Goal: Navigation & Orientation: Find specific page/section

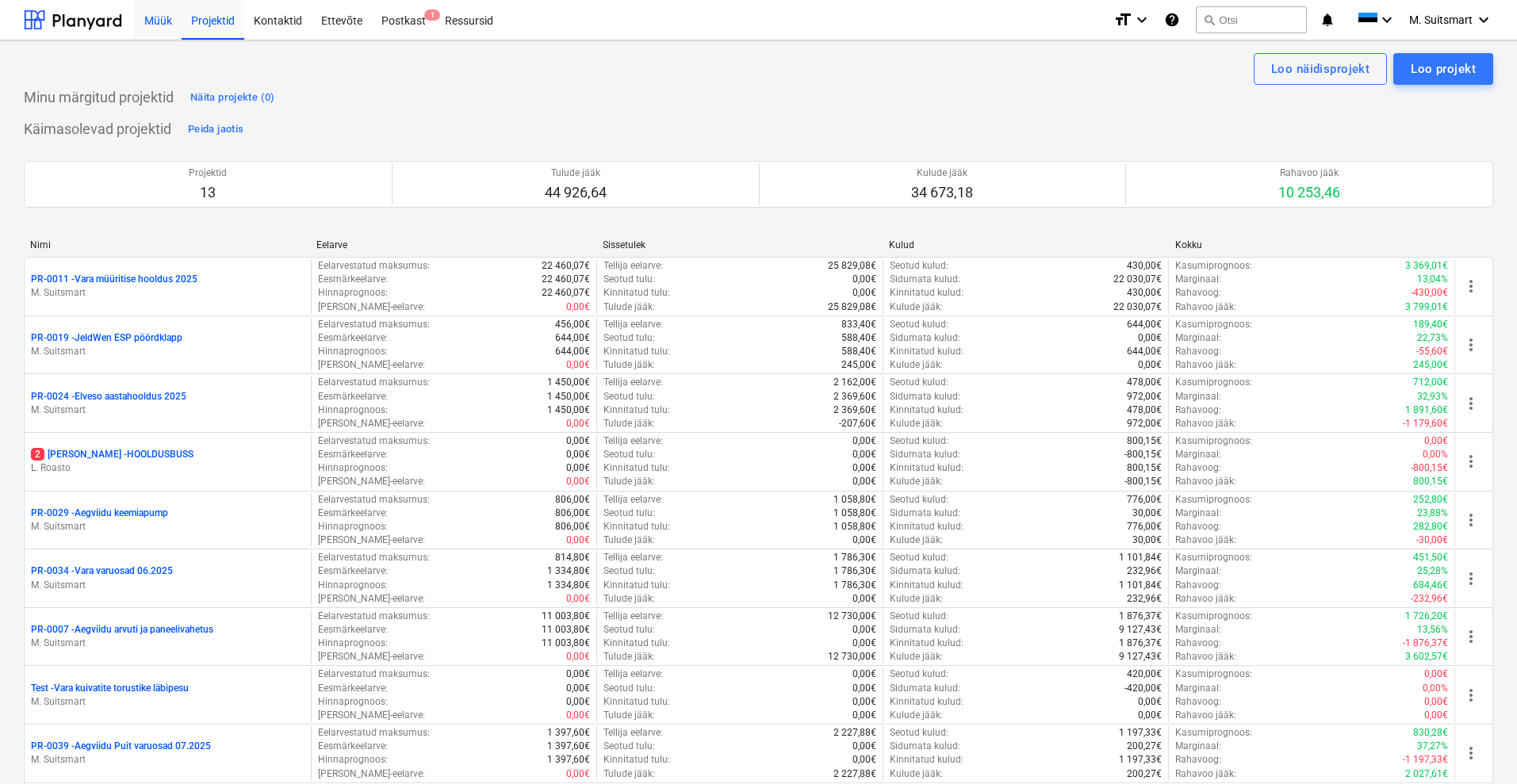
click at [159, 15] on div "Müük" at bounding box center [158, 19] width 47 height 41
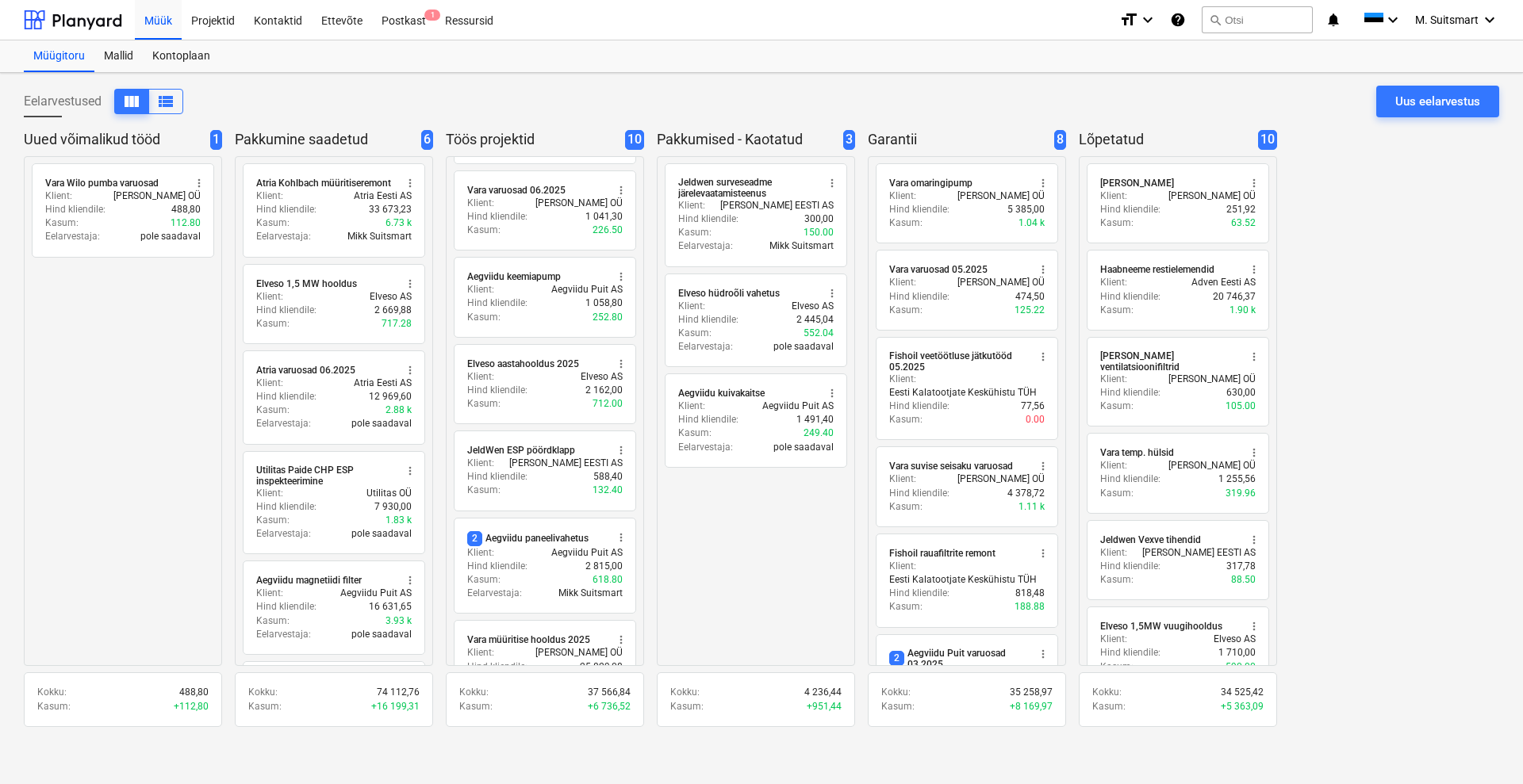
scroll to position [391, 0]
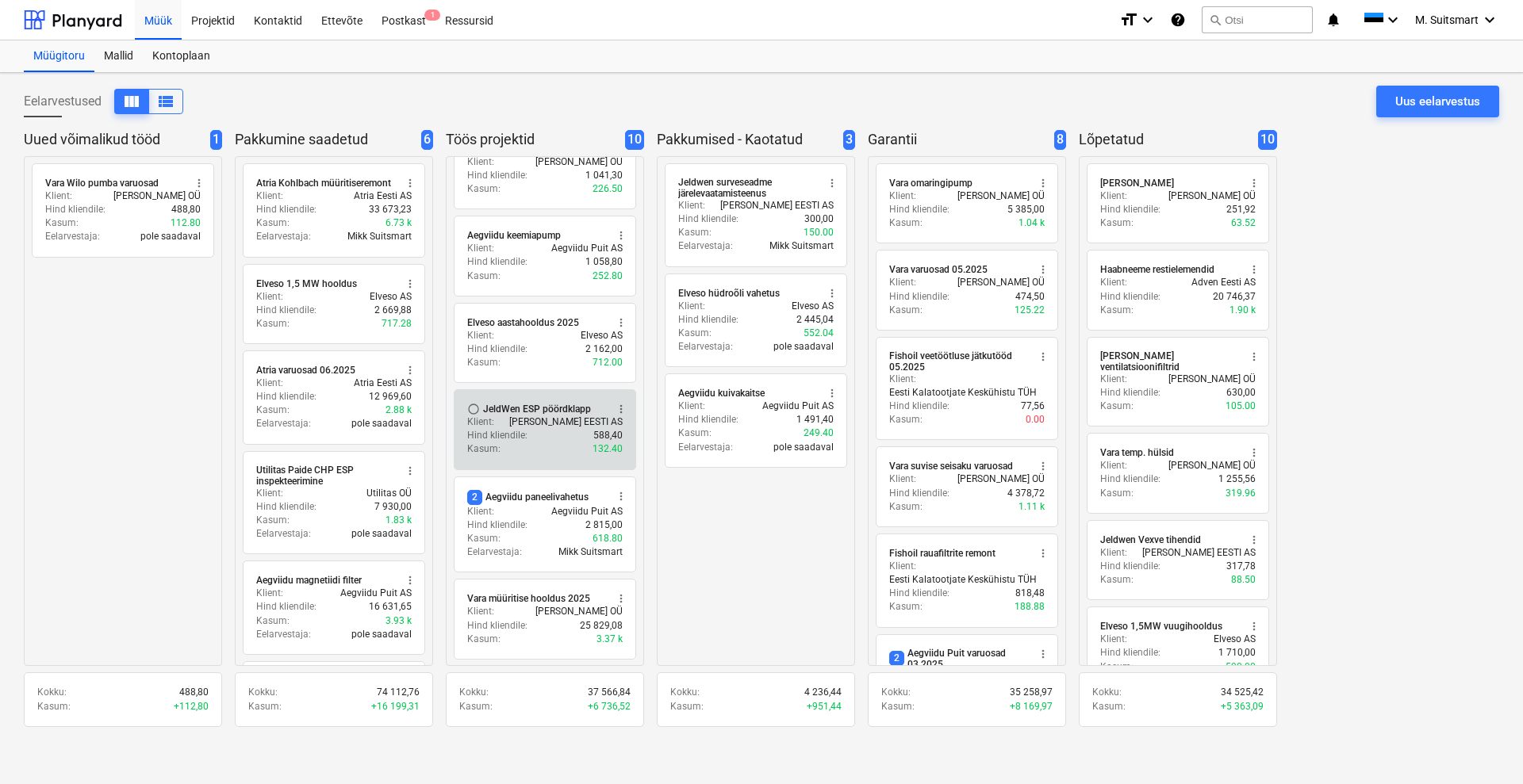
click at [542, 416] on p "[PERSON_NAME] EESTI AS" at bounding box center [565, 423] width 113 height 14
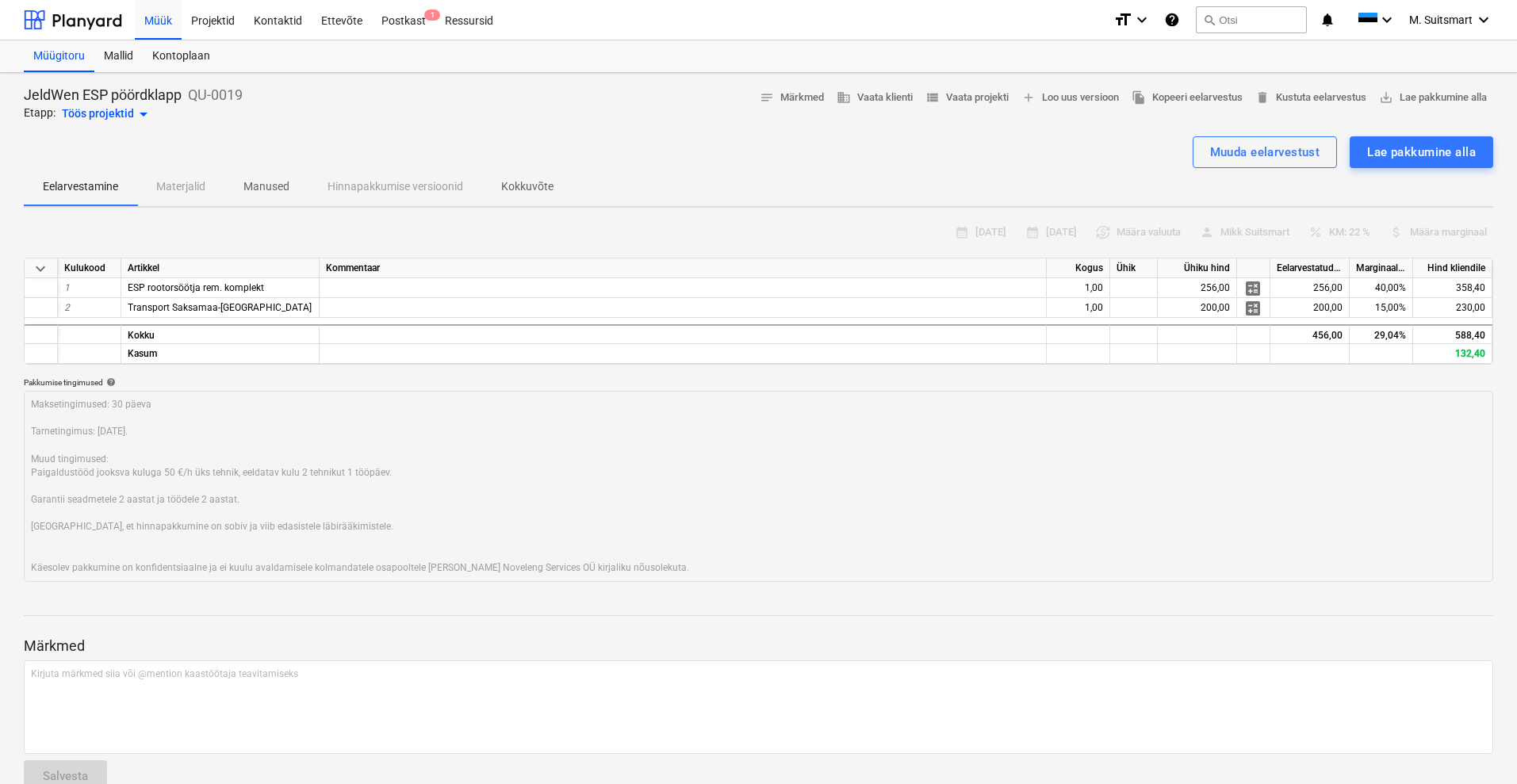
click at [94, 111] on div "Töös projektid arrow_drop_down" at bounding box center [108, 114] width 91 height 19
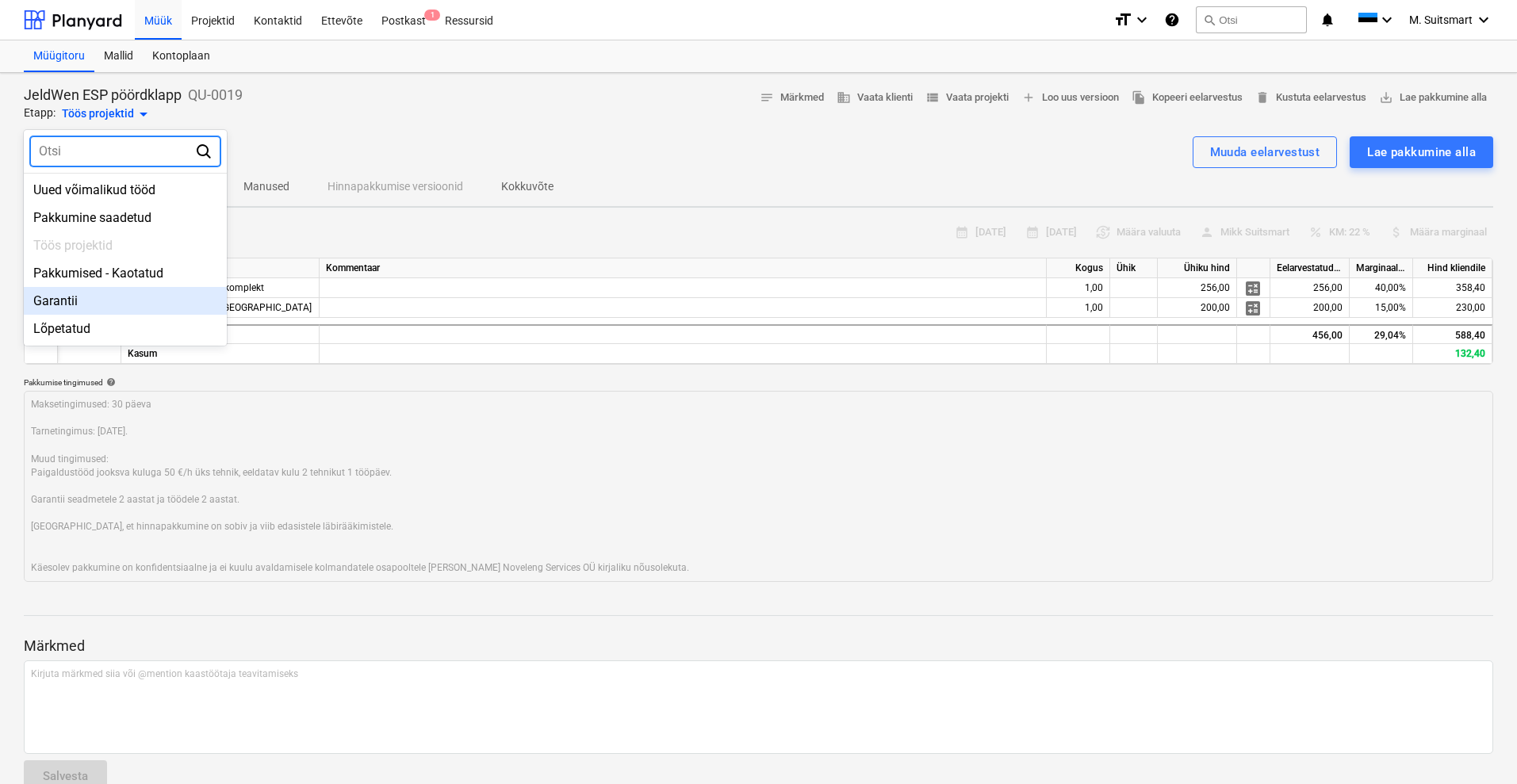
click at [72, 308] on div "Garantii" at bounding box center [125, 301] width 203 height 28
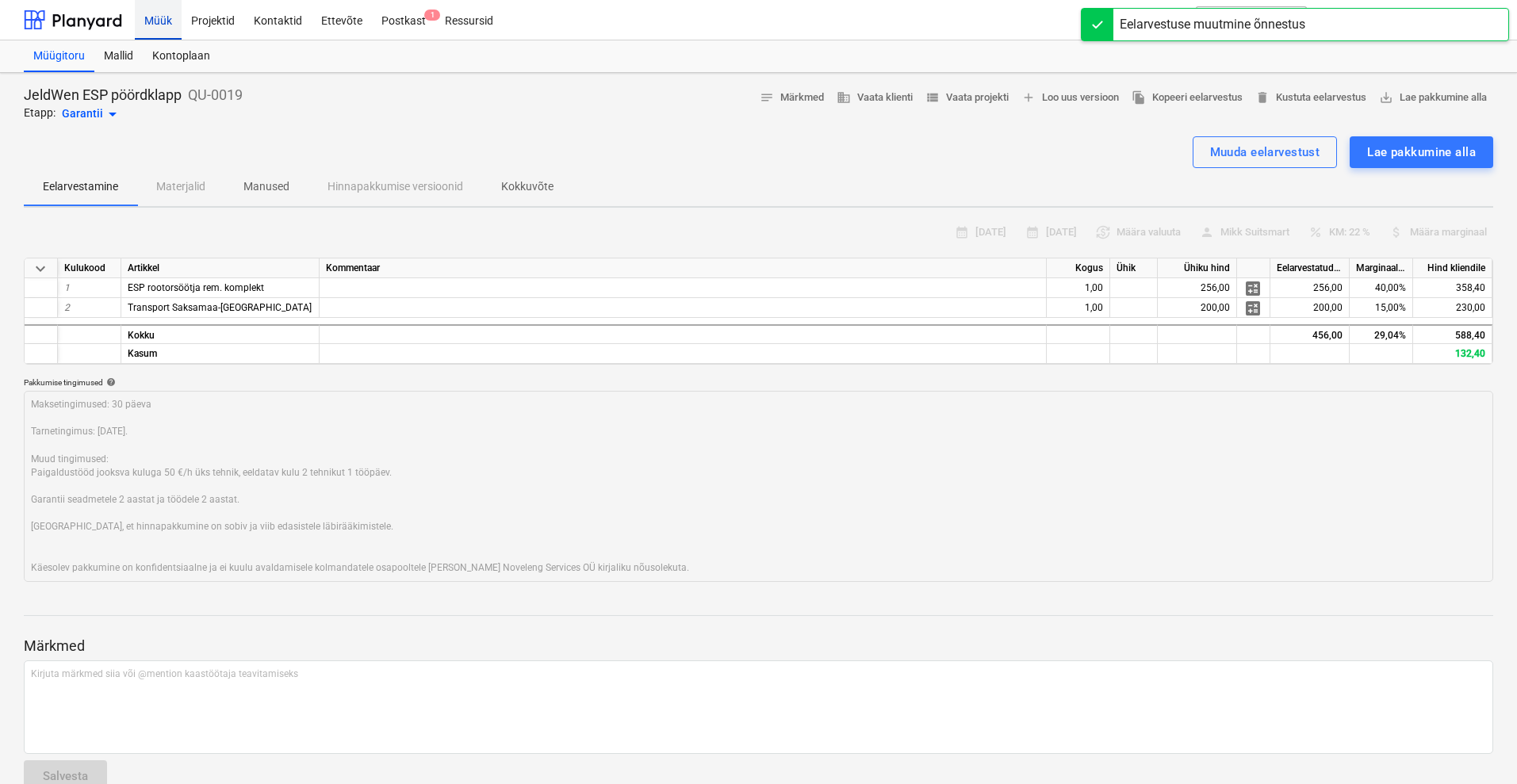
click at [155, 15] on div "Müük" at bounding box center [158, 19] width 47 height 41
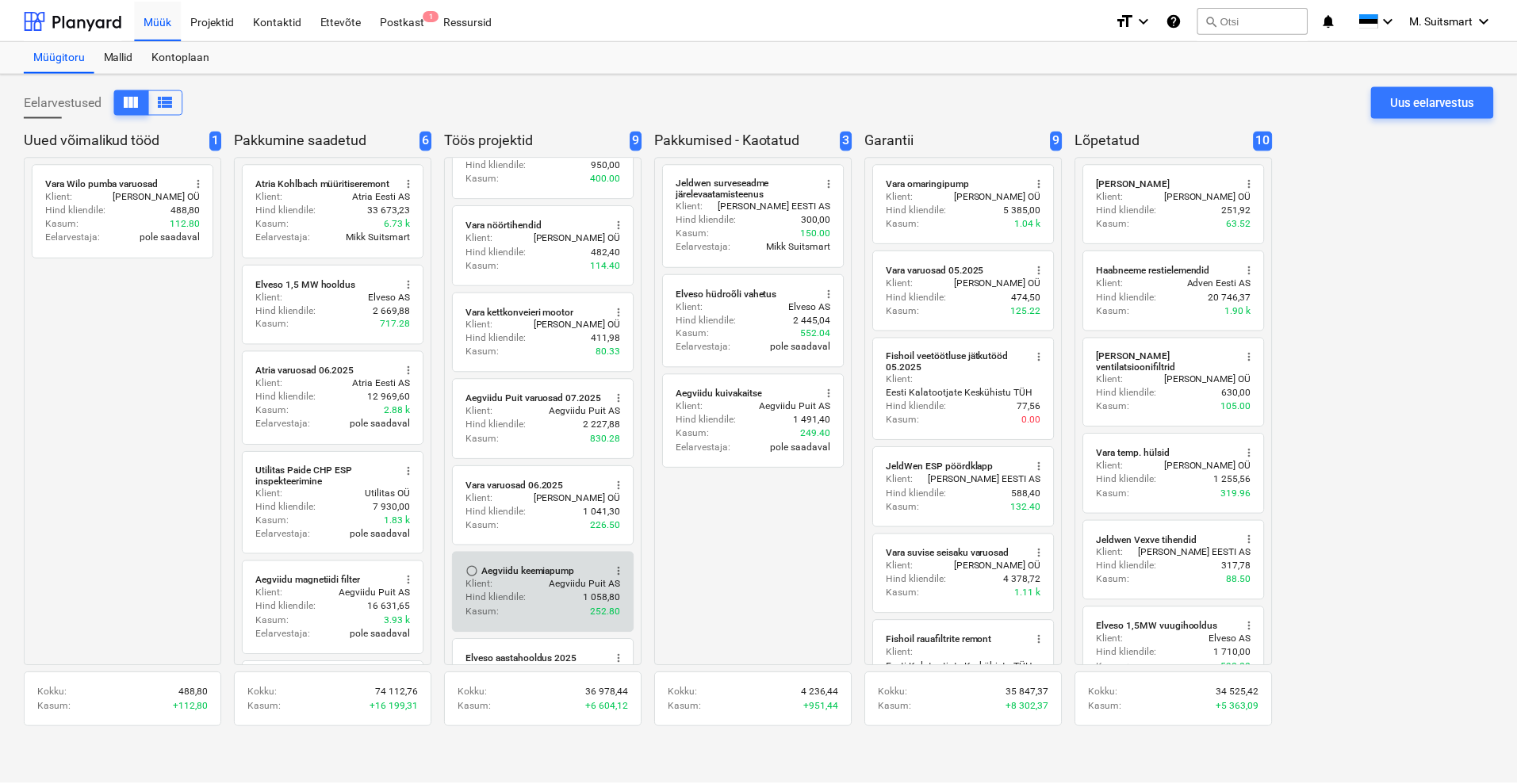
scroll to position [7, 0]
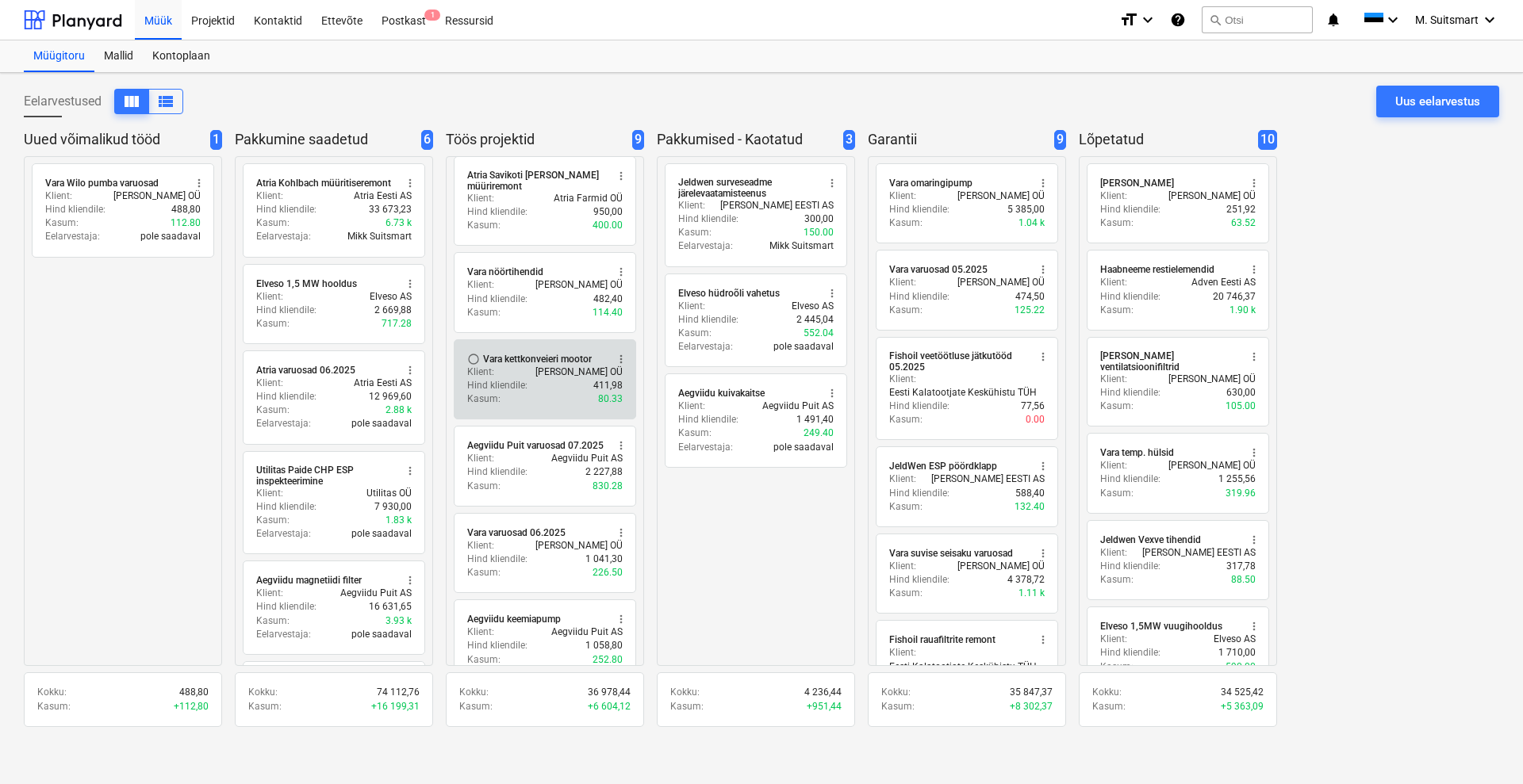
click at [534, 350] on div "radio_button_unchecked Vara kettkonveieri mootor more_vert Klient : Vara Saeves…" at bounding box center [544, 379] width 182 height 80
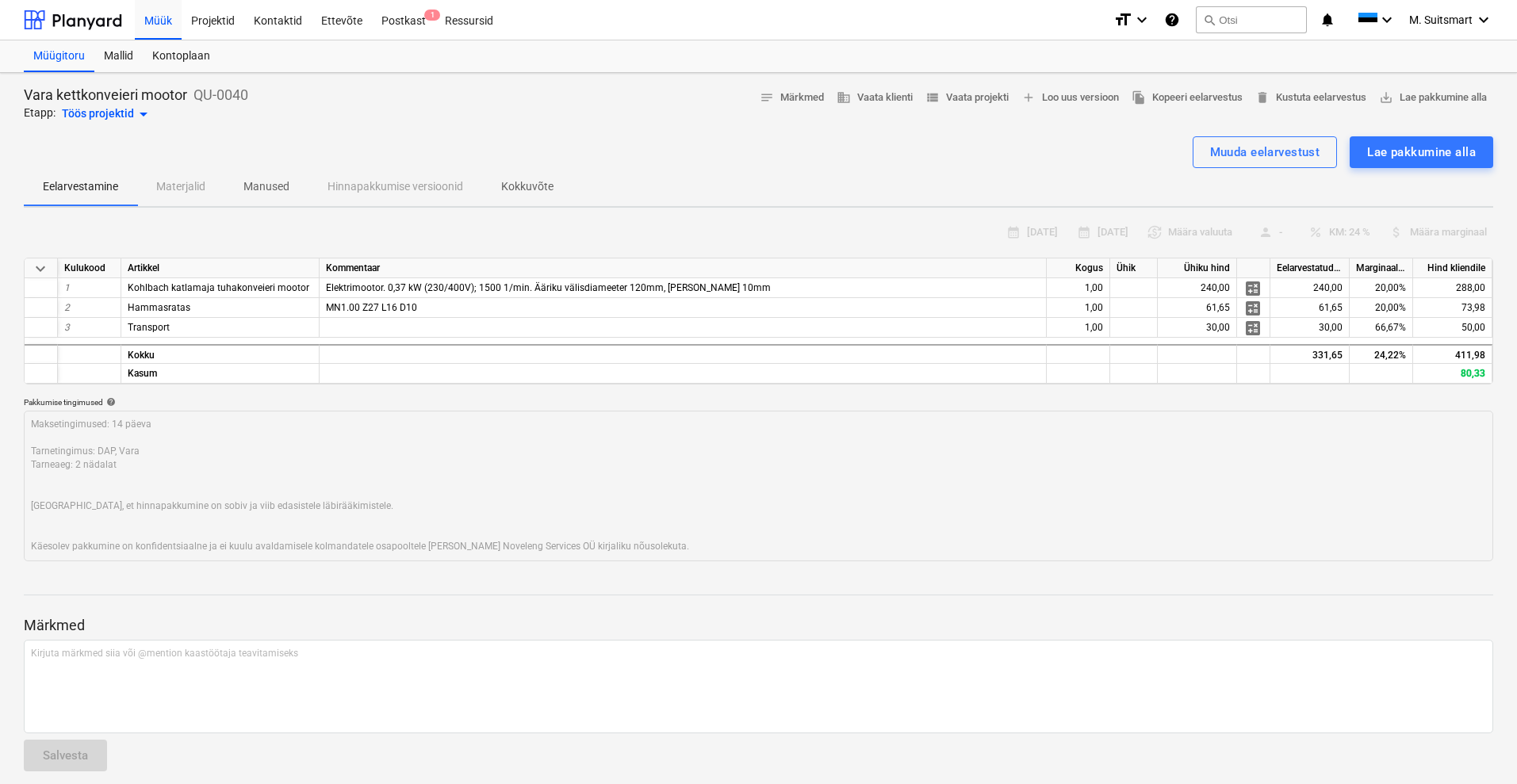
click at [110, 113] on div "Töös projektid arrow_drop_down" at bounding box center [108, 114] width 91 height 19
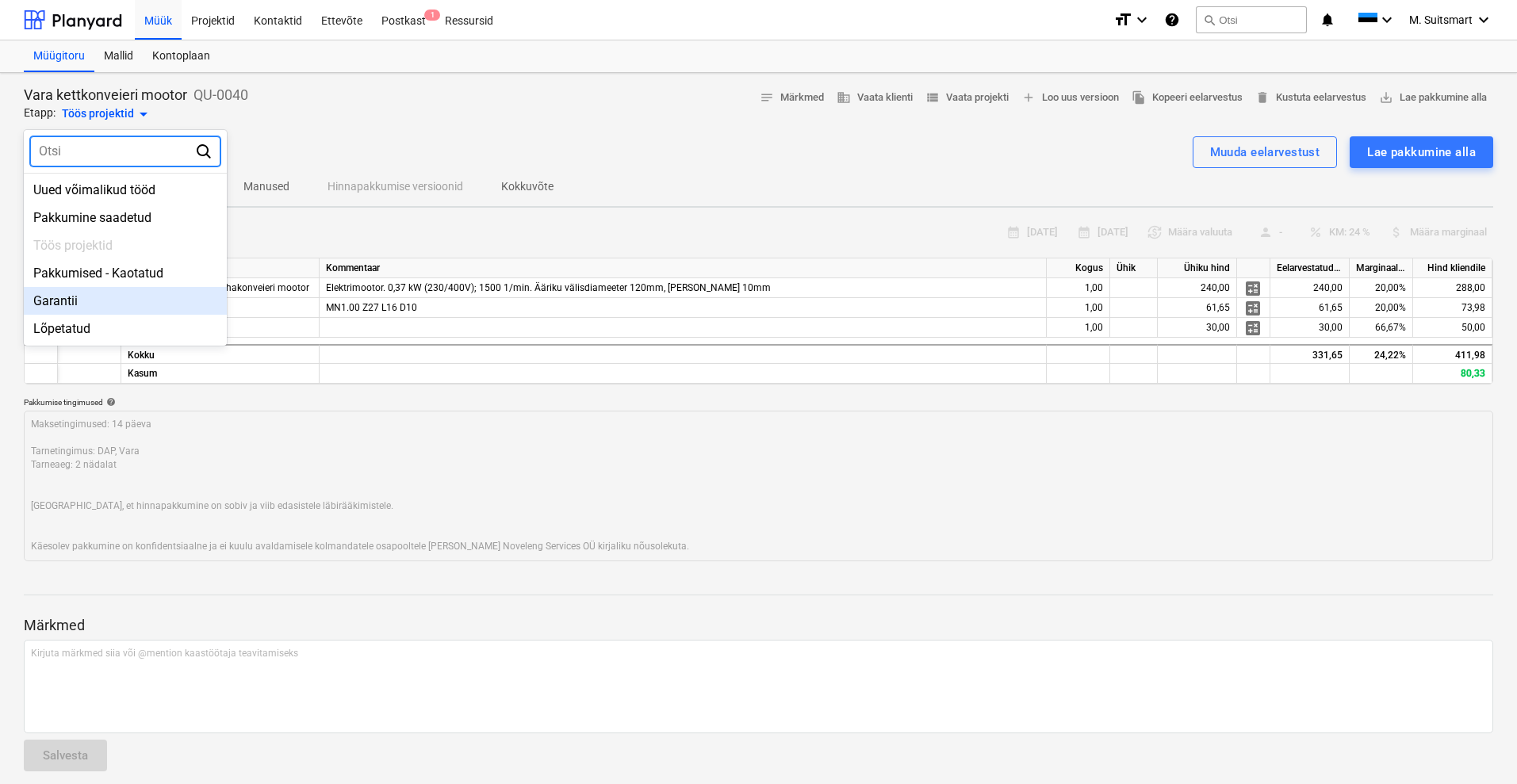
click at [91, 303] on div "Garantii" at bounding box center [125, 301] width 203 height 28
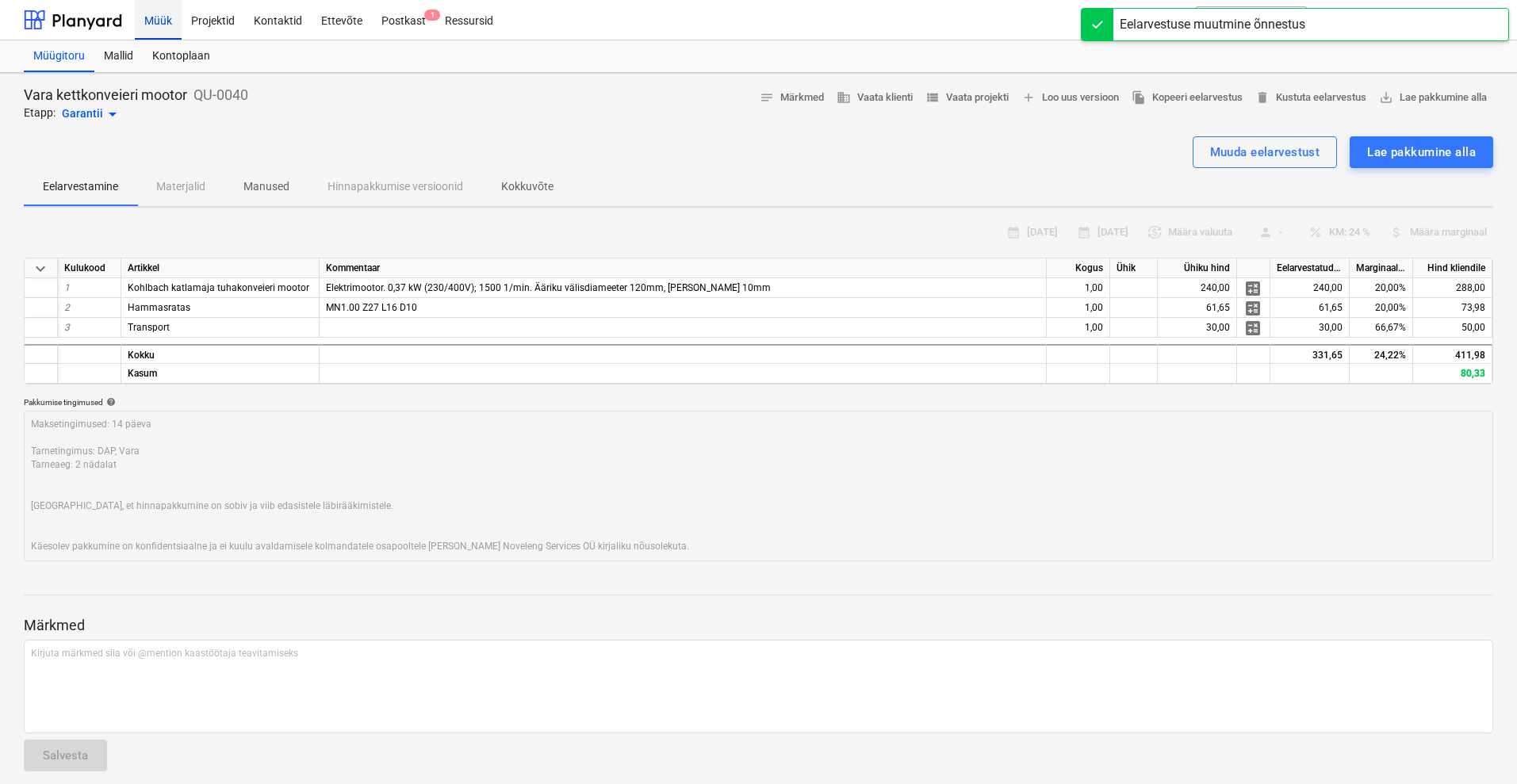
click at [164, 15] on div "Müük" at bounding box center [158, 19] width 47 height 41
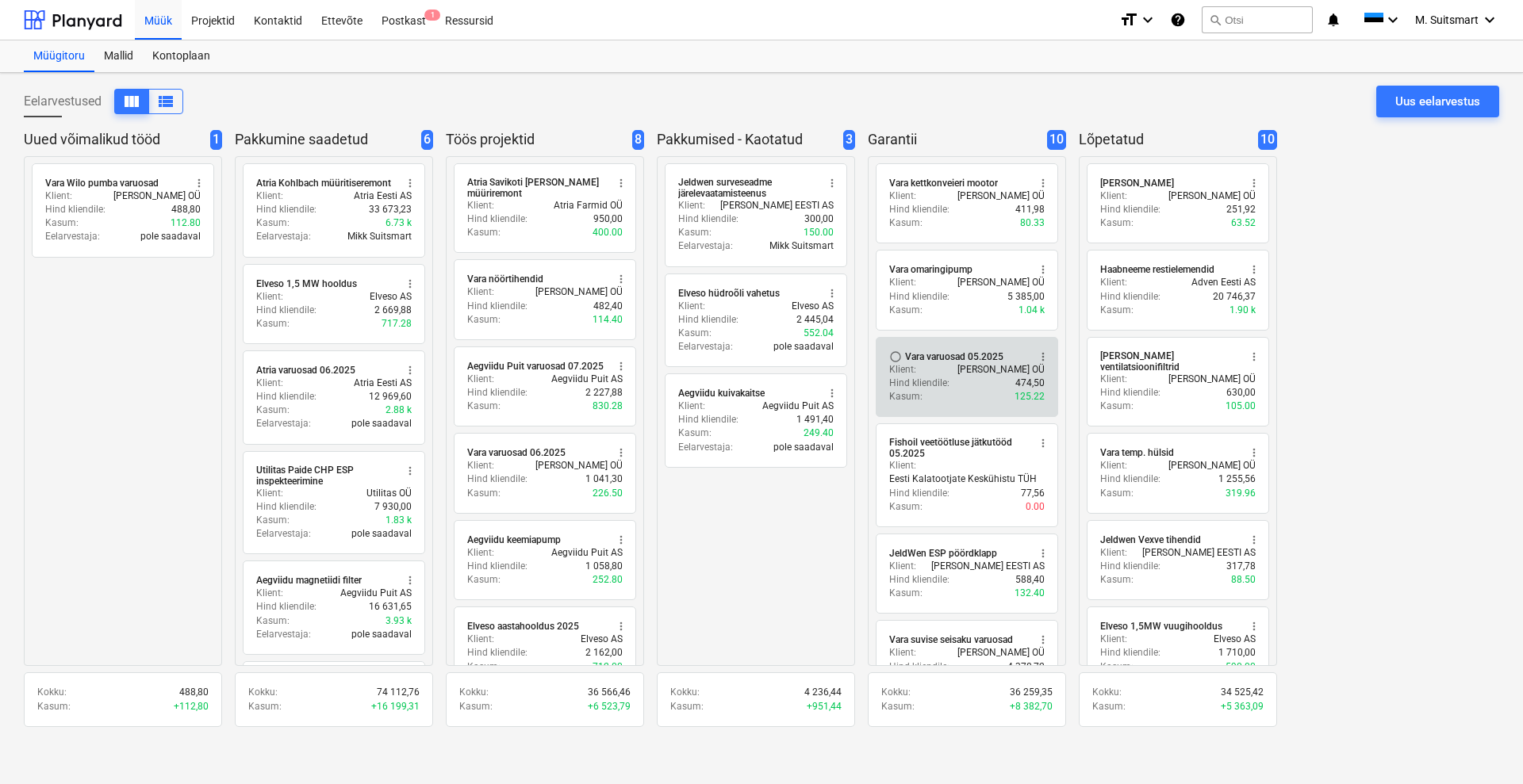
click at [962, 352] on div "Vara varuosad 05.2025" at bounding box center [954, 356] width 98 height 13
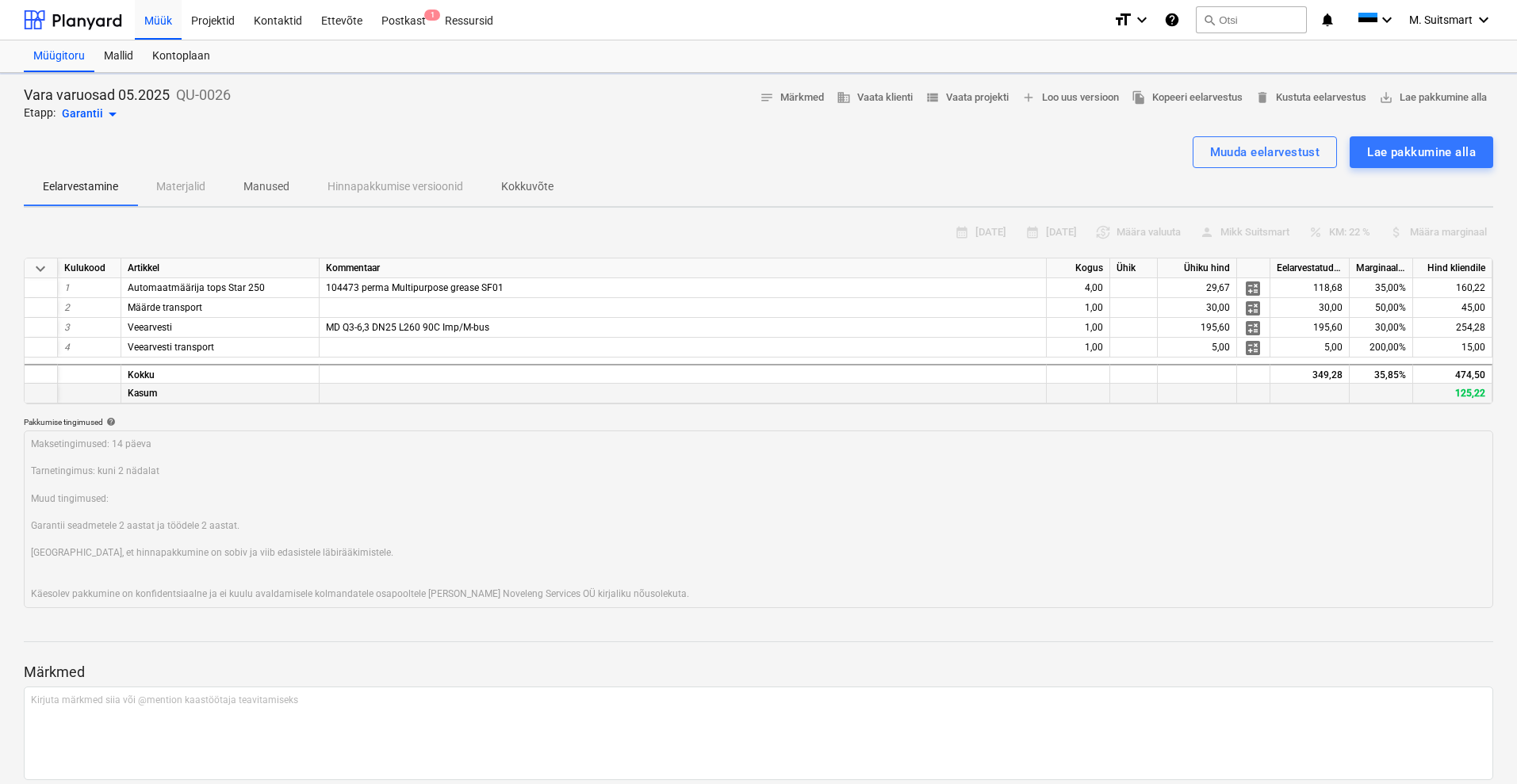
type textarea "x"
click at [973, 99] on span "view_list Vaata projekti" at bounding box center [967, 97] width 84 height 18
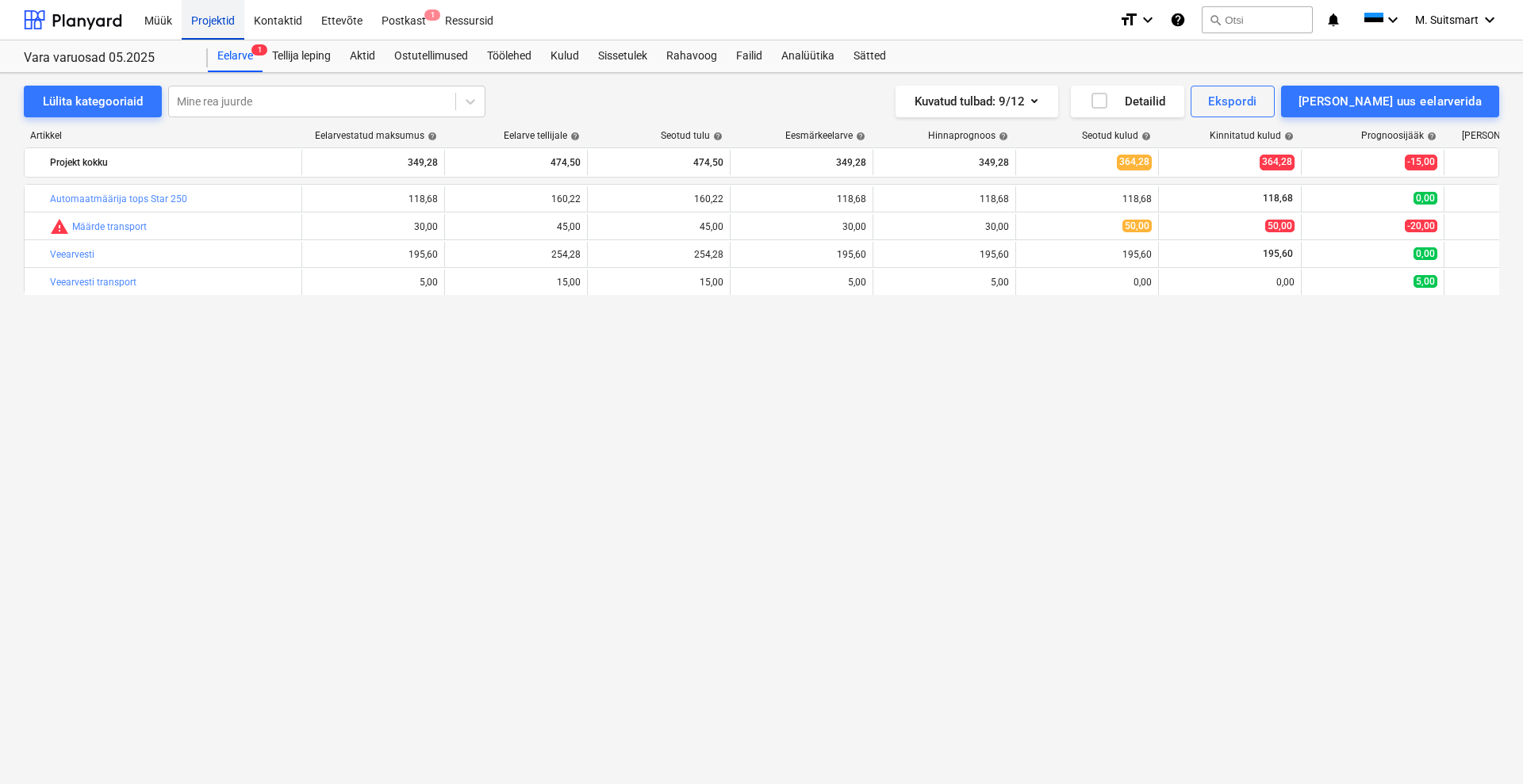
click at [217, 16] on div "Projektid" at bounding box center [212, 19] width 63 height 41
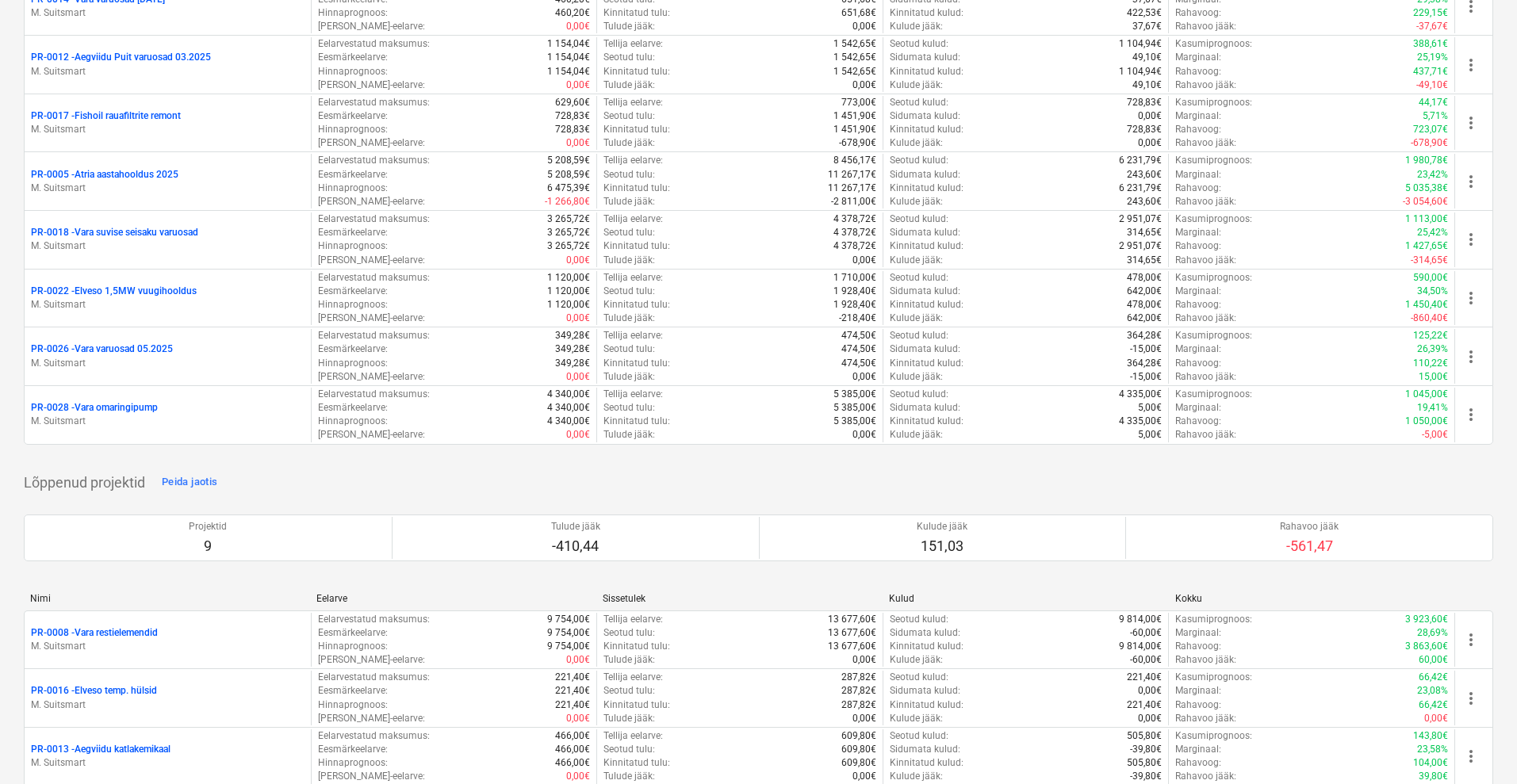
scroll to position [1289, 0]
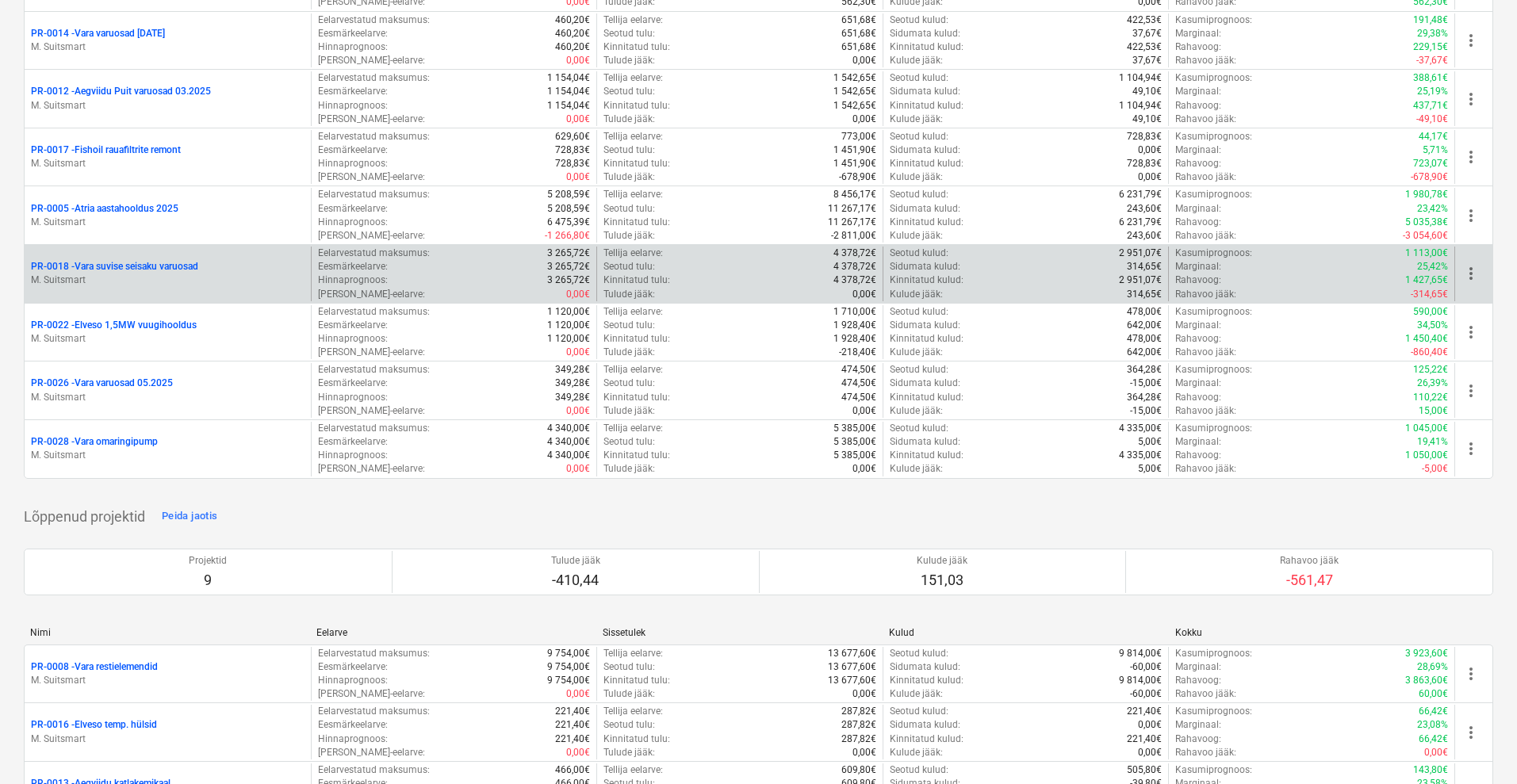
click at [116, 260] on p "PR-0018 - Vara suvise seisaku varuosad" at bounding box center [115, 267] width 167 height 14
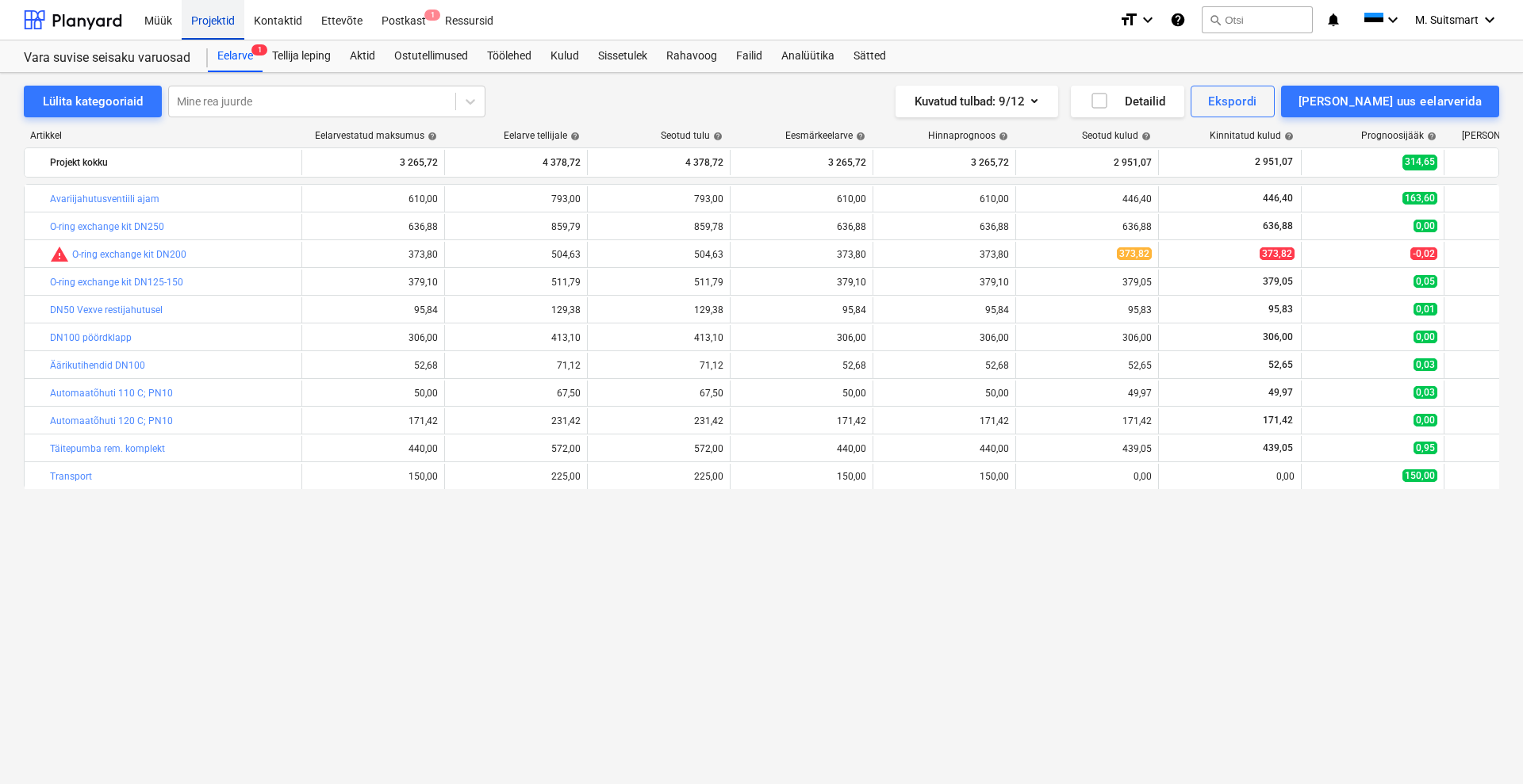
click at [215, 17] on div "Projektid" at bounding box center [212, 19] width 63 height 41
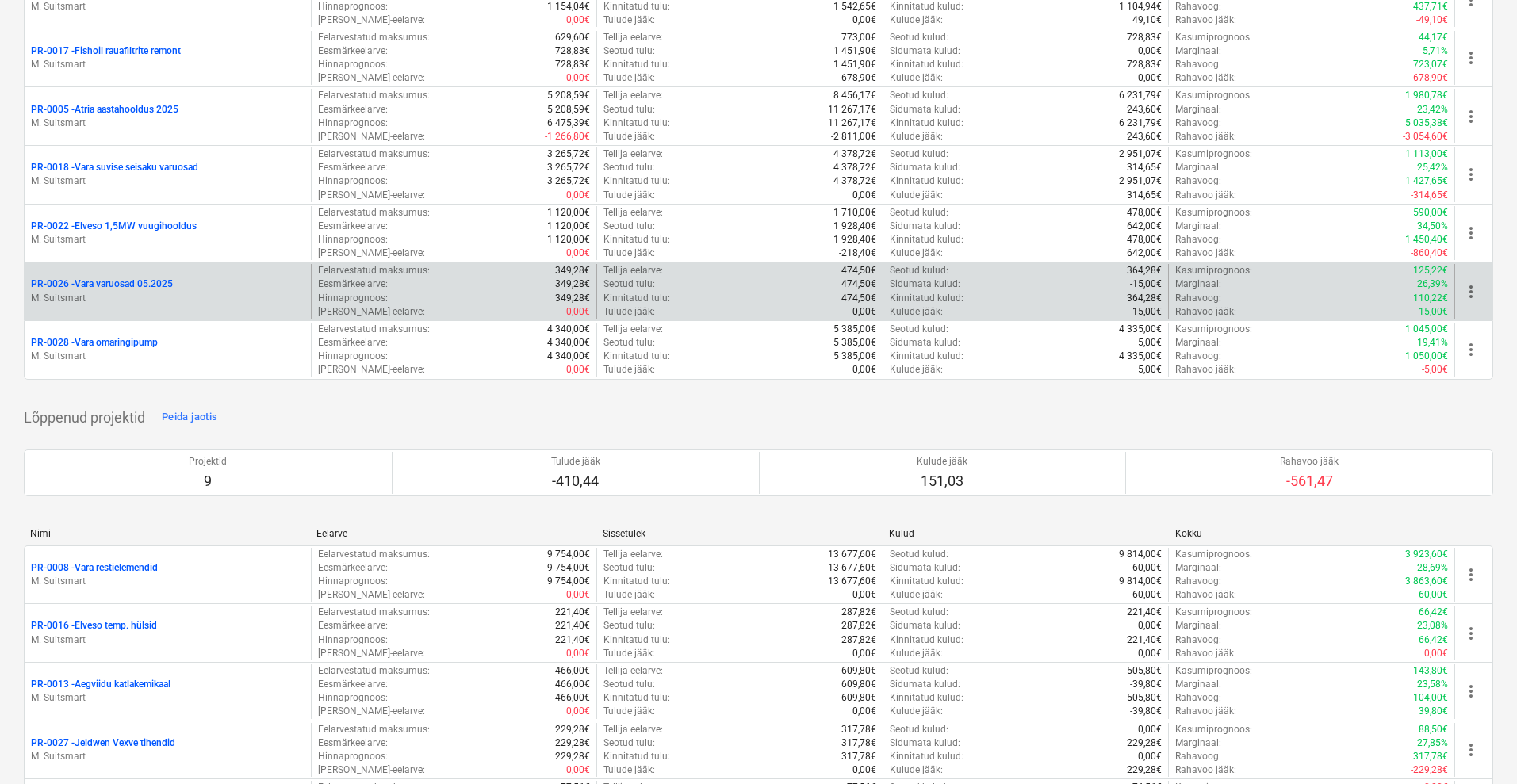
scroll to position [1289, 0]
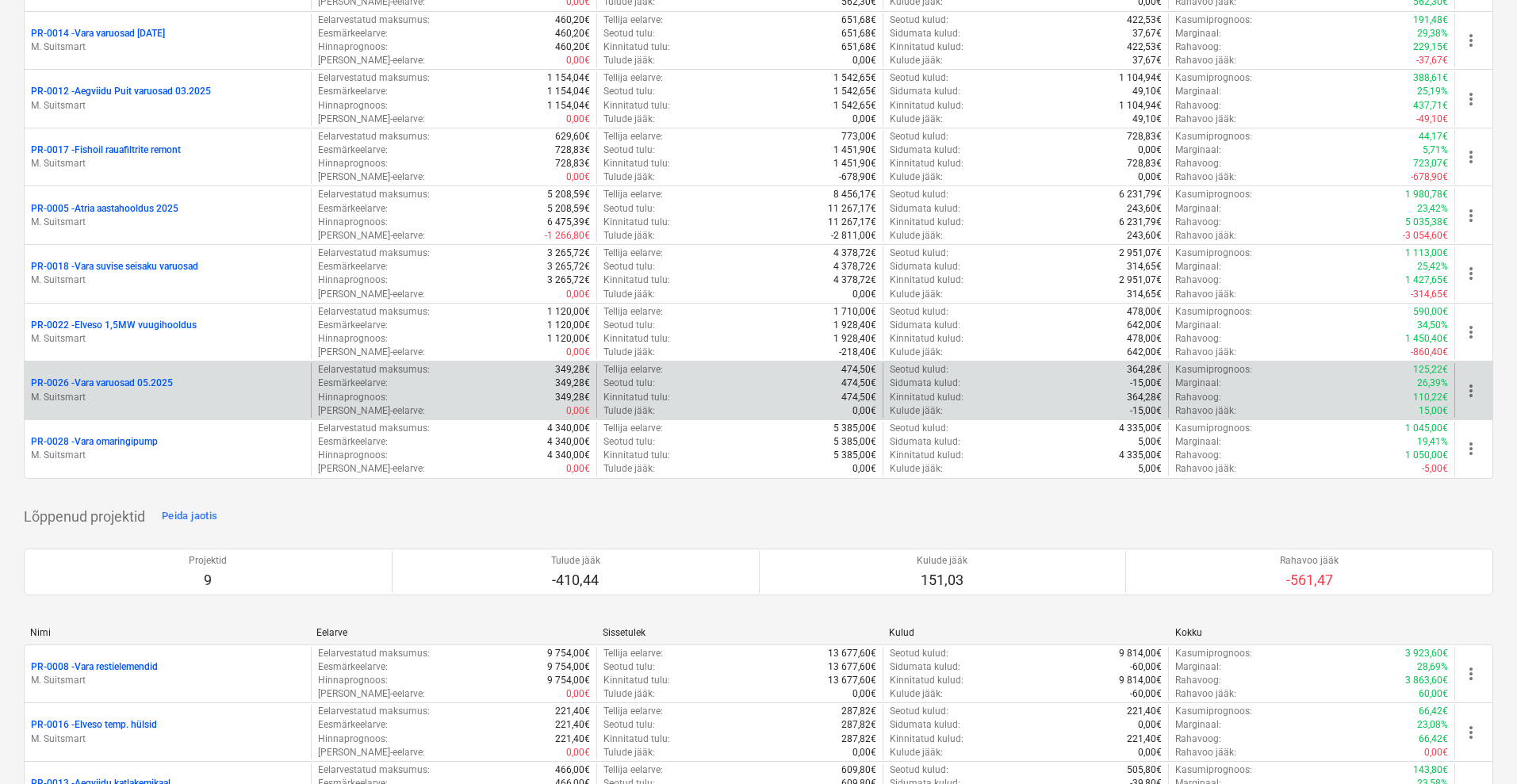
click at [129, 378] on p "PR-0026 - Vara varuosad 05.2025" at bounding box center [102, 384] width 142 height 14
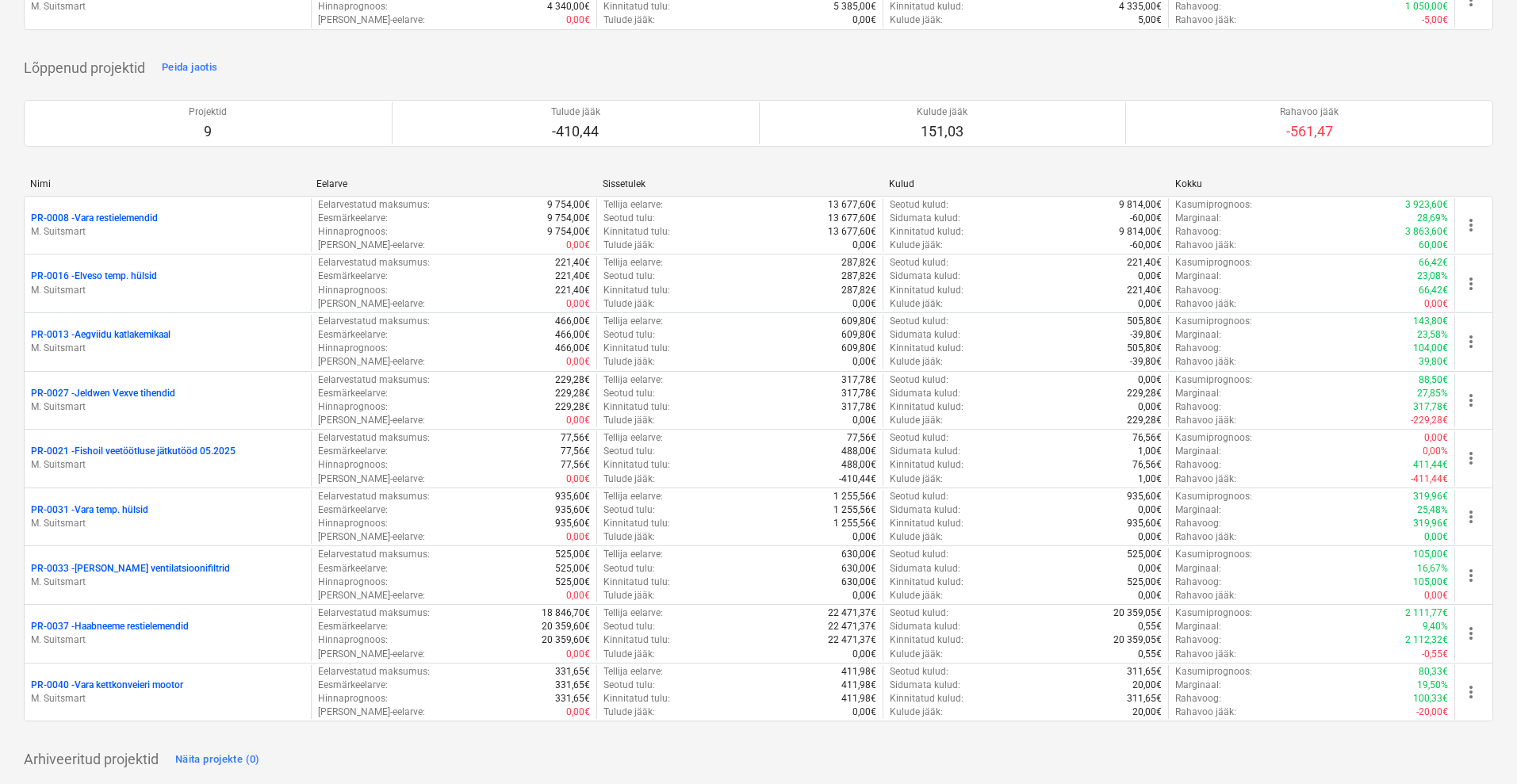
scroll to position [1738, 0]
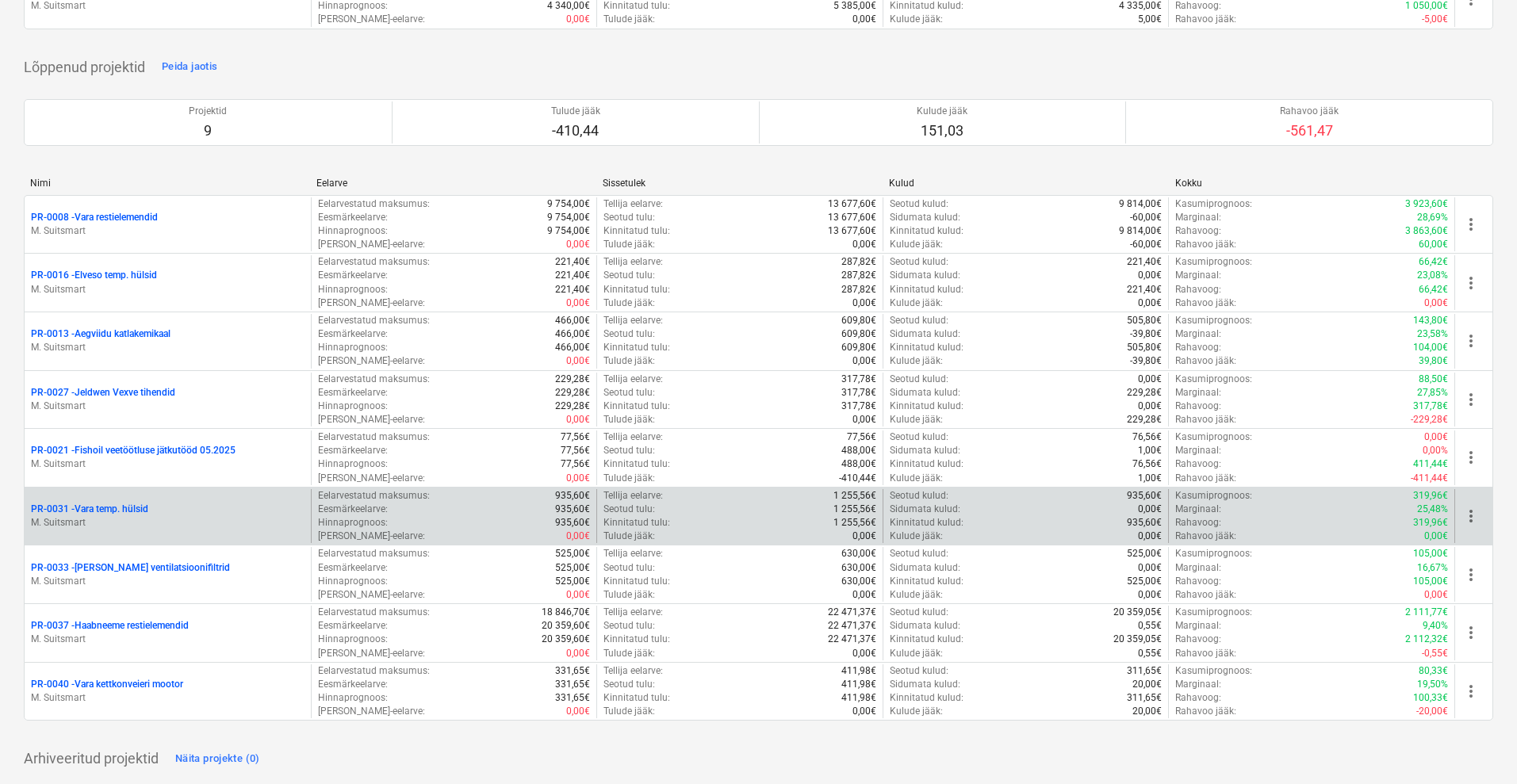
click at [121, 507] on p "PR-0031 - Vara temp. hülsid" at bounding box center [90, 510] width 117 height 14
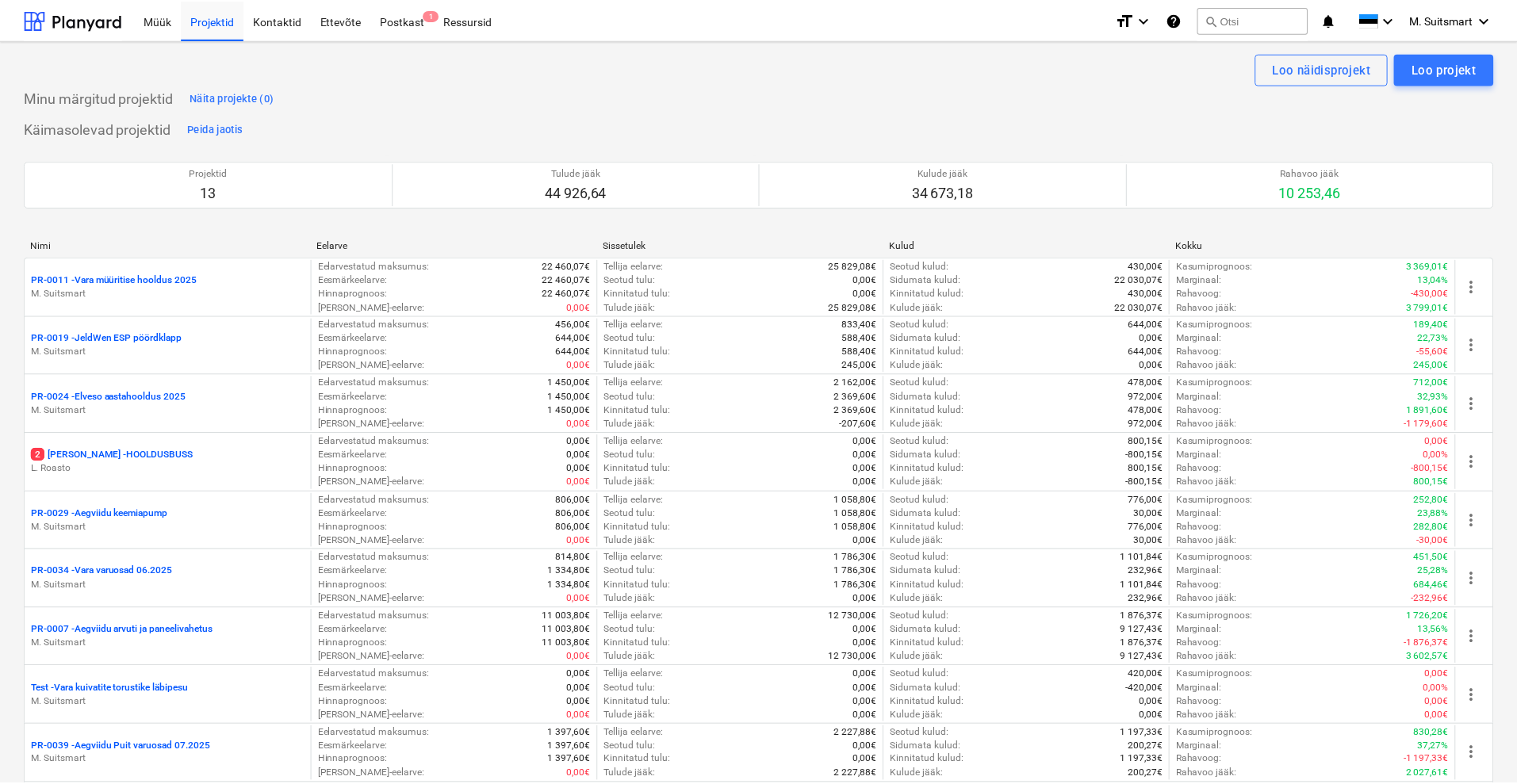
scroll to position [1738, 0]
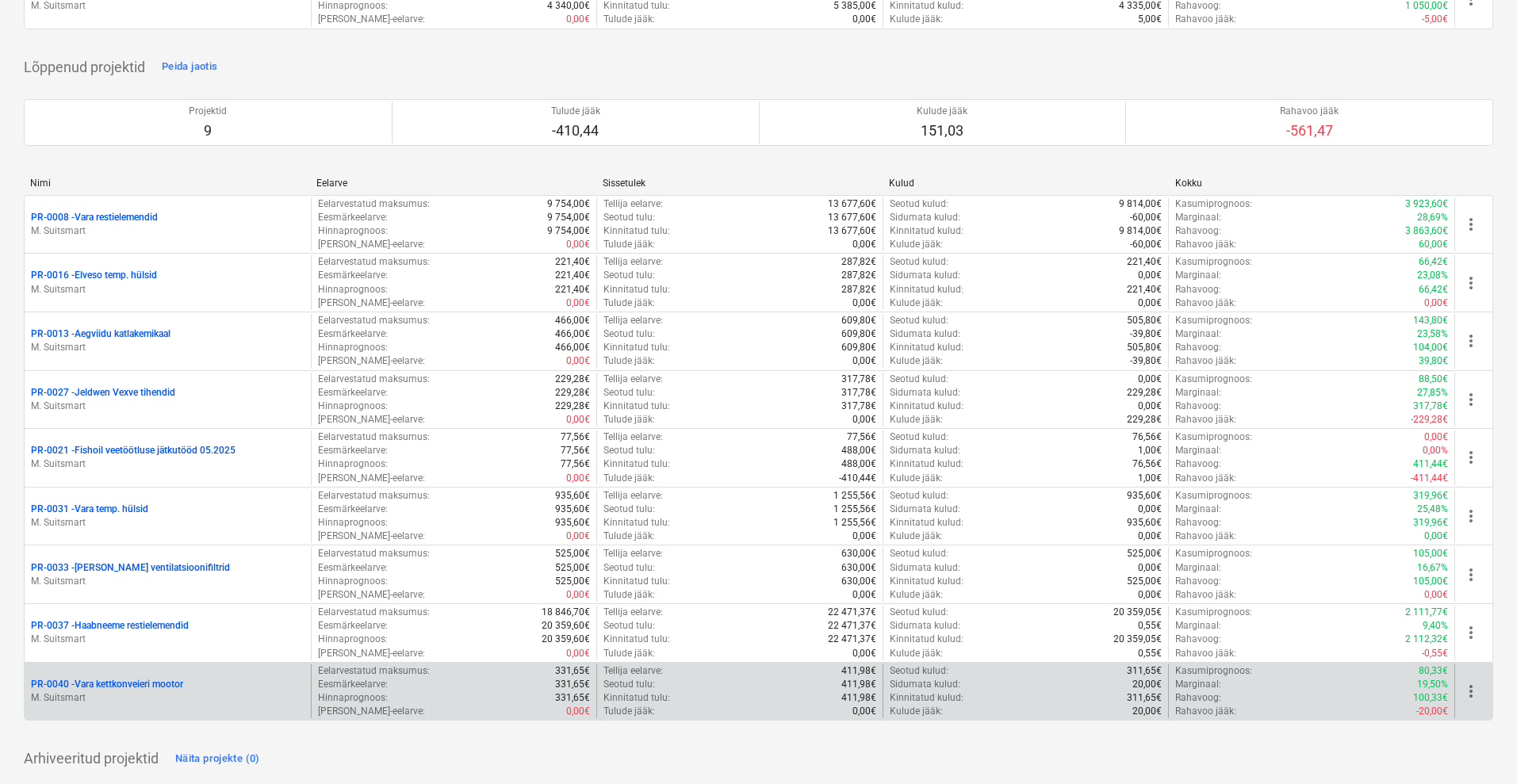
click at [118, 689] on p "PR-0040 - Vara kettkonveieri mootor" at bounding box center [107, 685] width 152 height 14
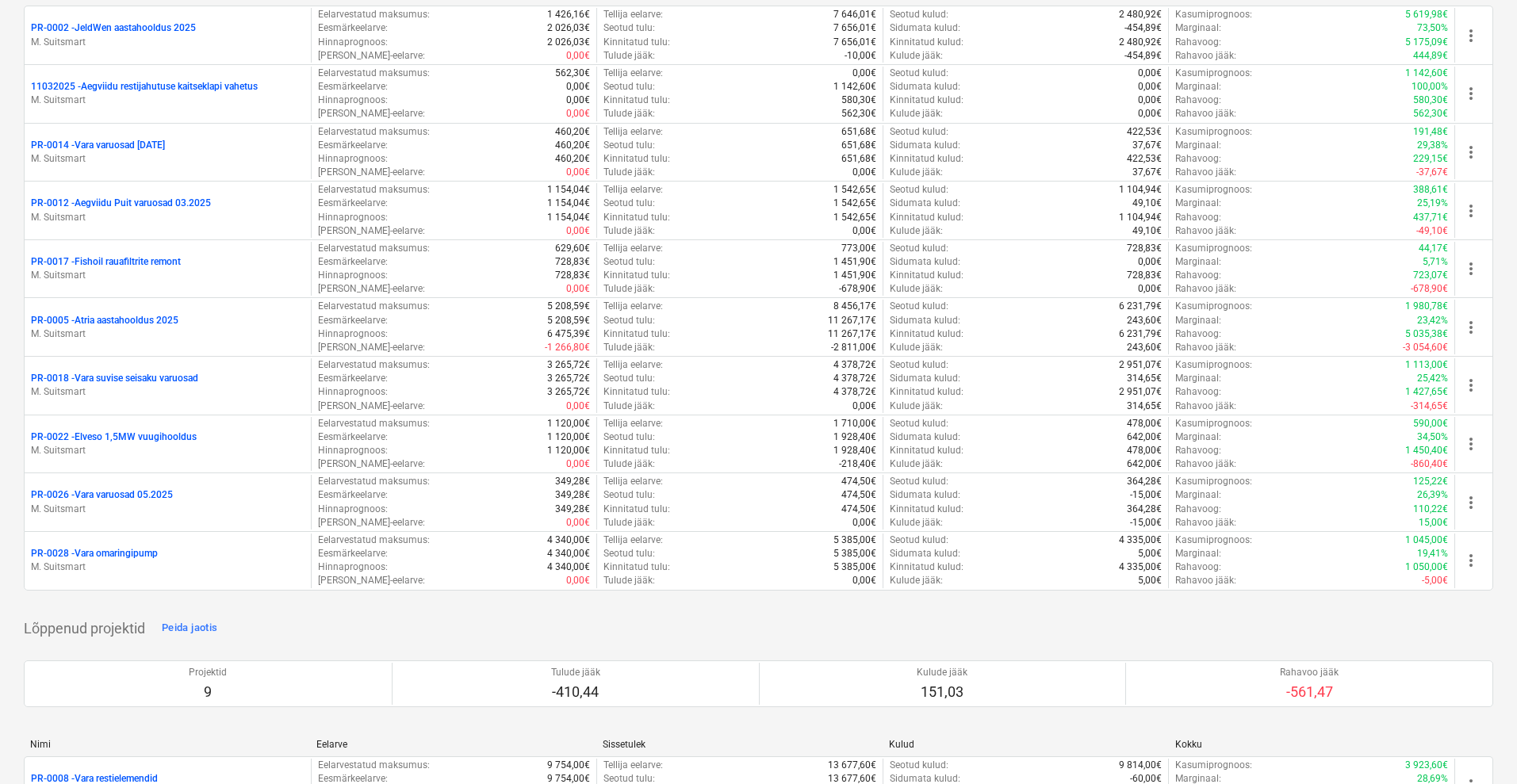
scroll to position [1143, 0]
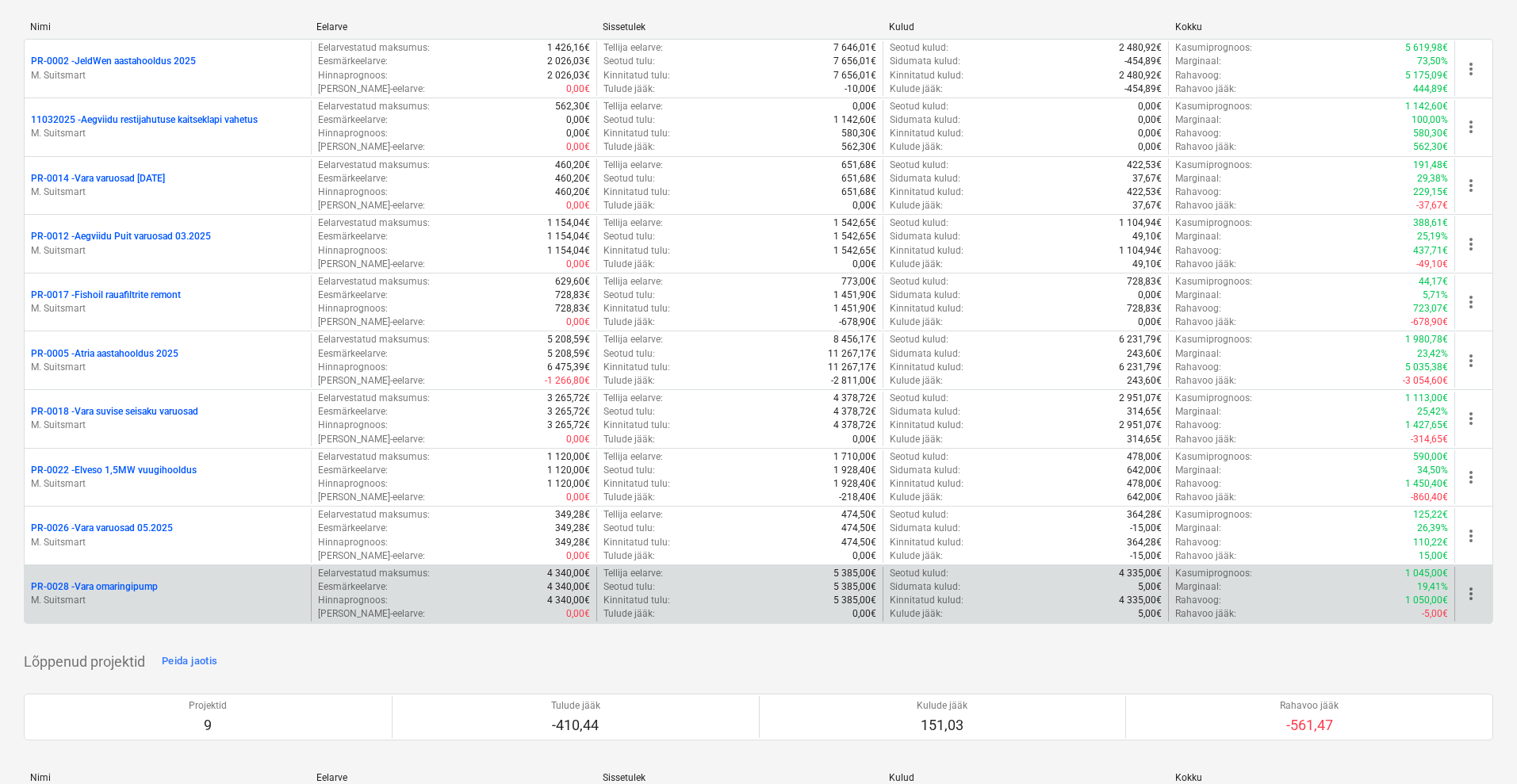
click at [114, 581] on p "PR-0028 - [PERSON_NAME]" at bounding box center [94, 587] width 127 height 14
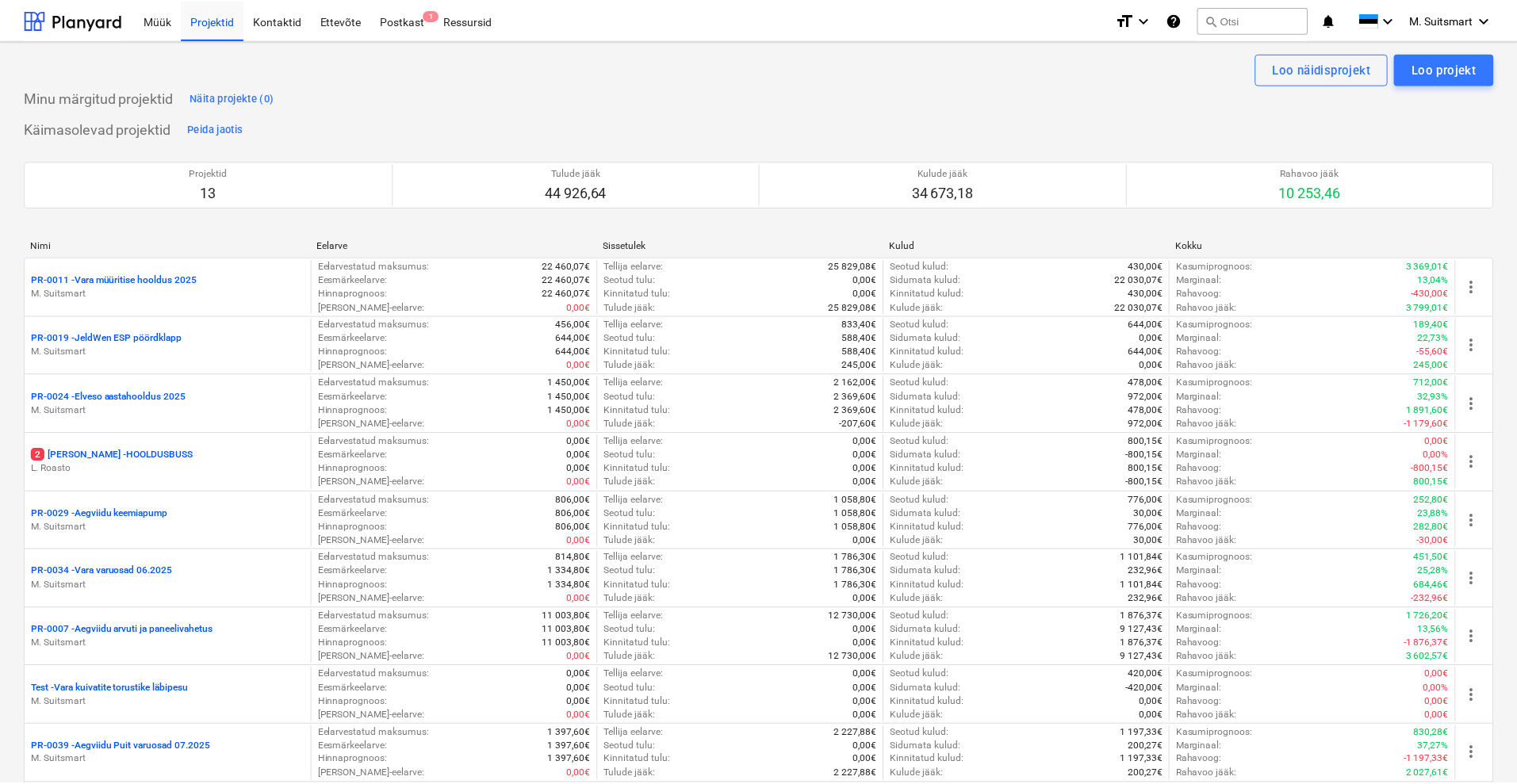
scroll to position [1143, 0]
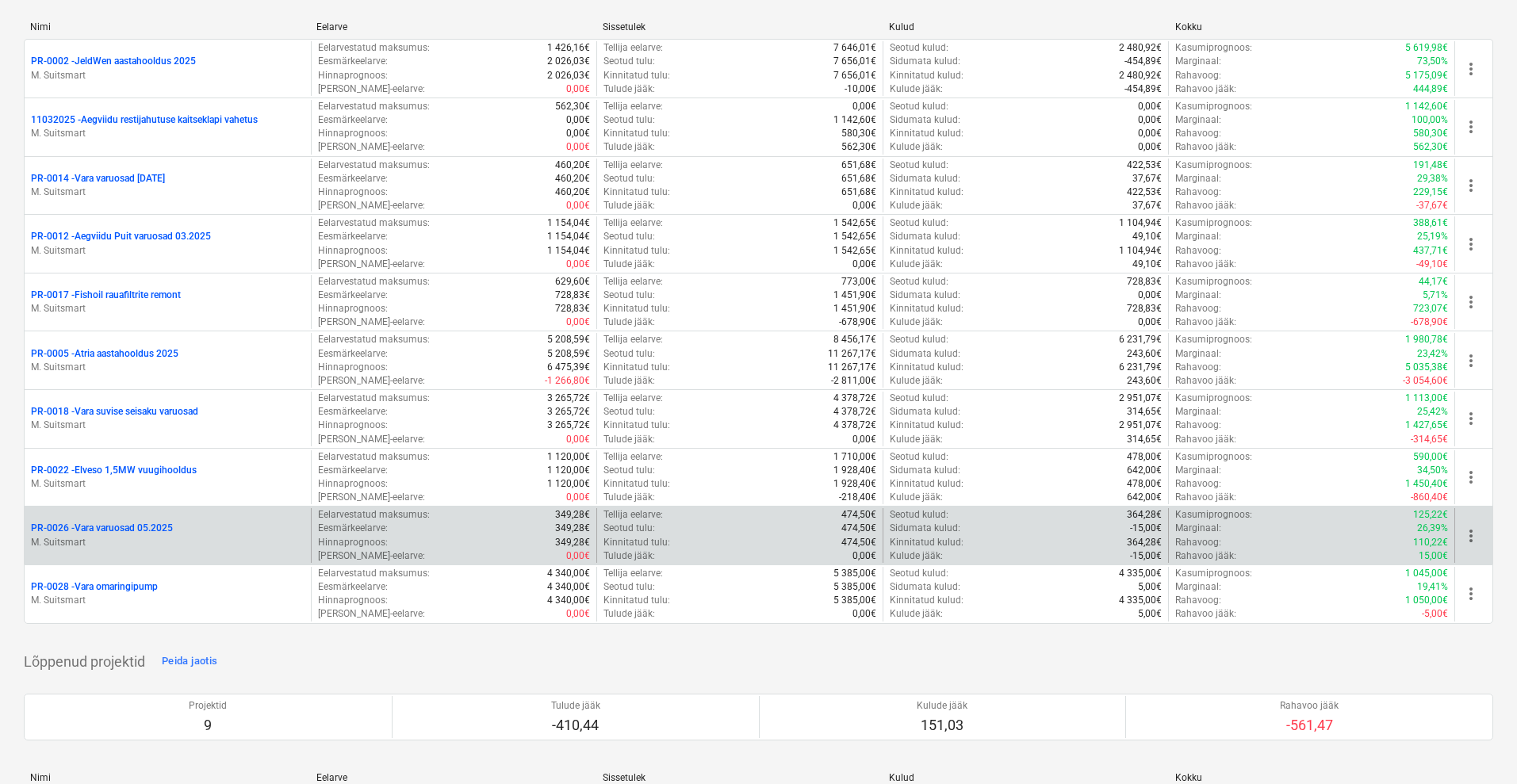
click at [101, 526] on p "PR-0026 - Vara varuosad 05.2025" at bounding box center [102, 529] width 142 height 14
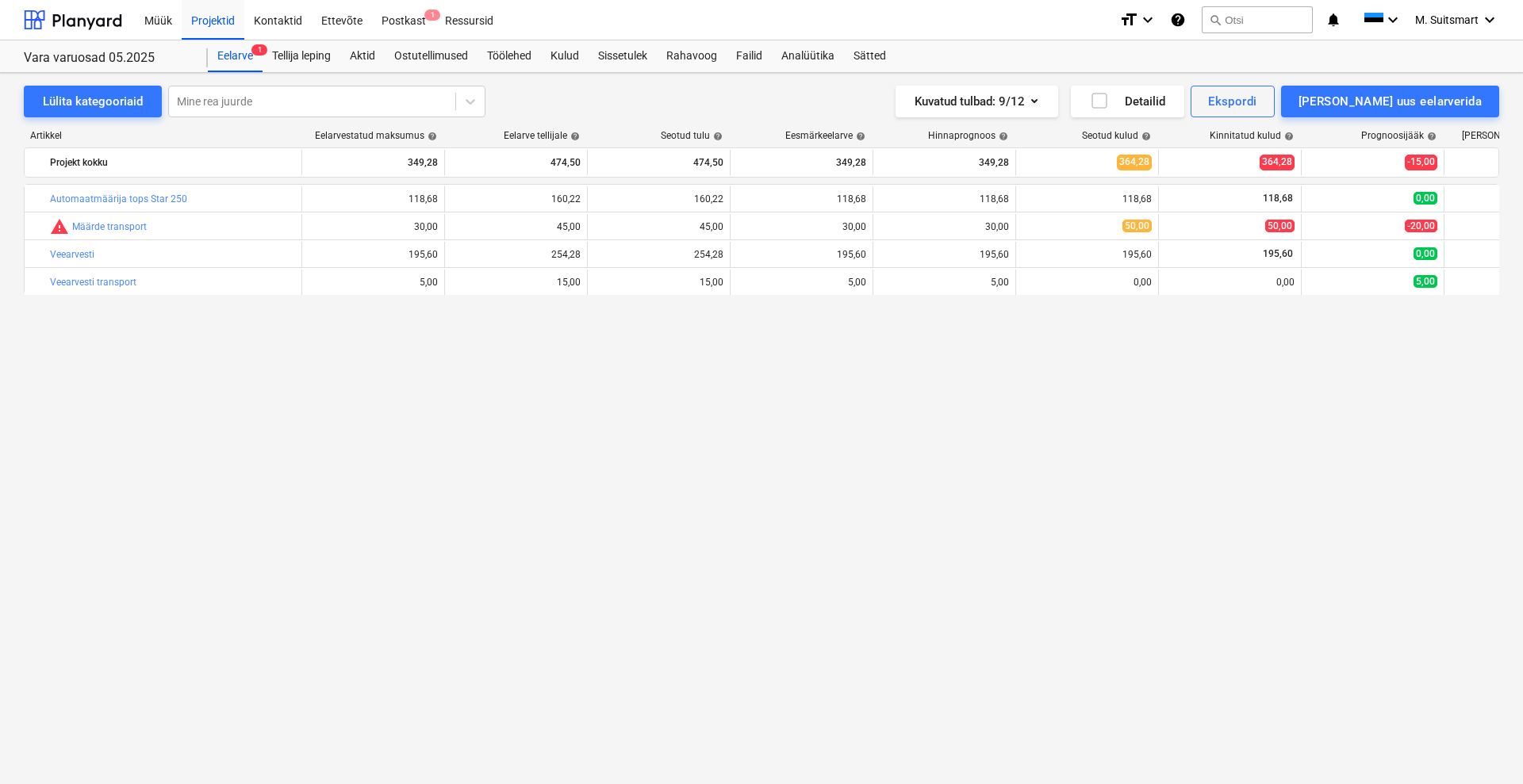
click at [129, 392] on div "bar_chart Automaatmäärija tops Star 250 edit 118,68 edit 160,22 160,22 edit 118…" at bounding box center [762, 451] width 1476 height 535
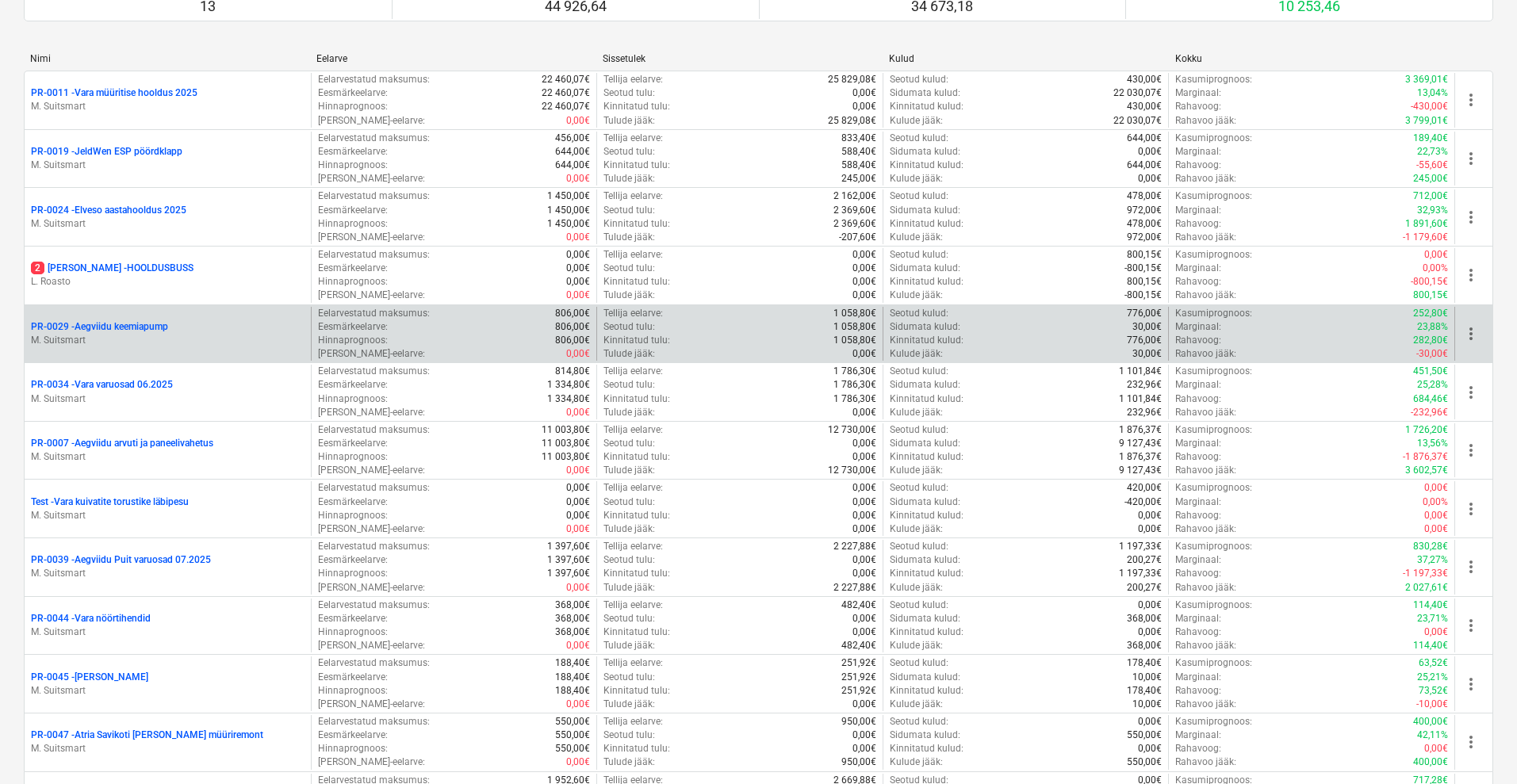
scroll to position [198, 0]
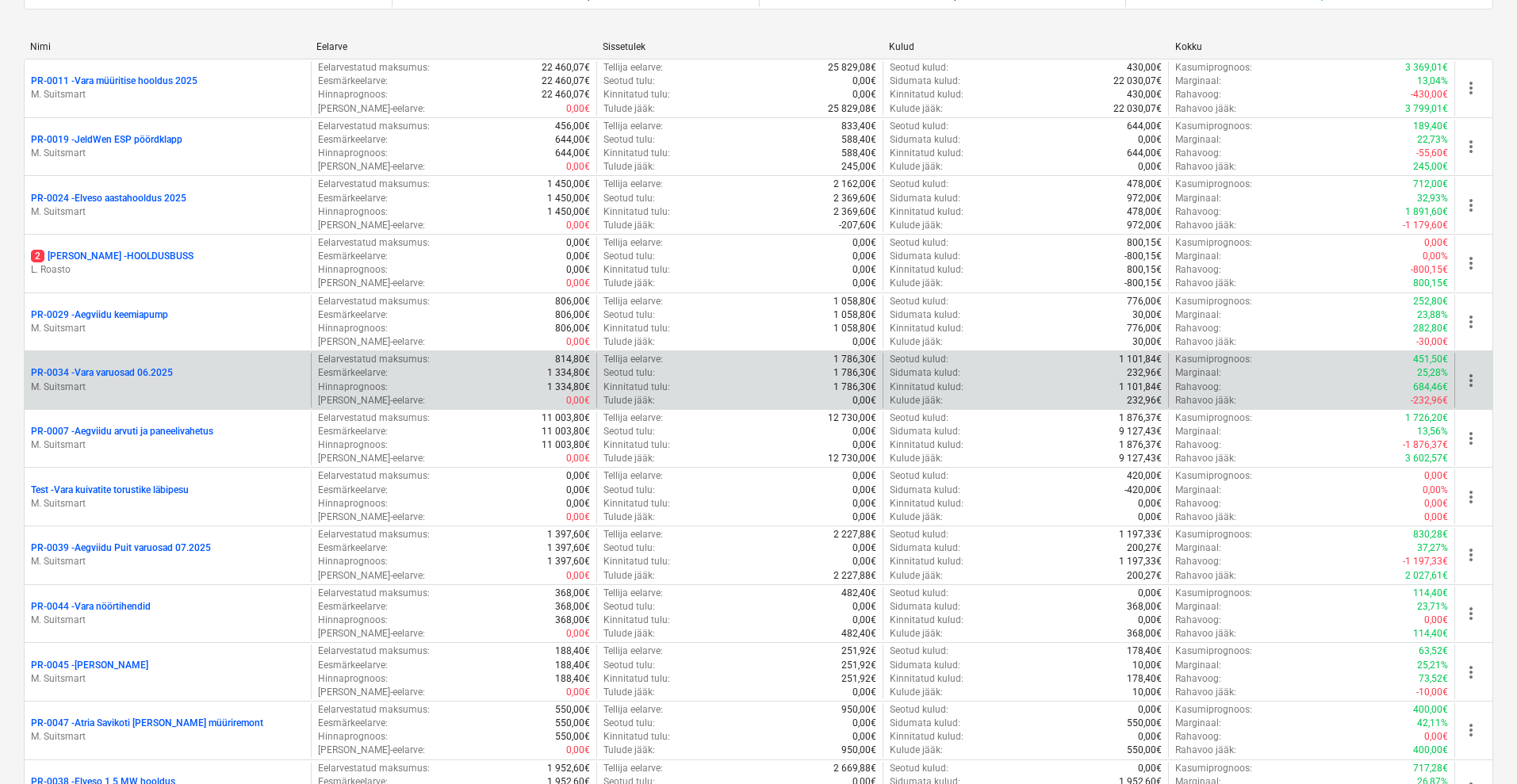
click at [128, 368] on p "PR-0034 - Vara varuosad 06.2025" at bounding box center [102, 373] width 142 height 14
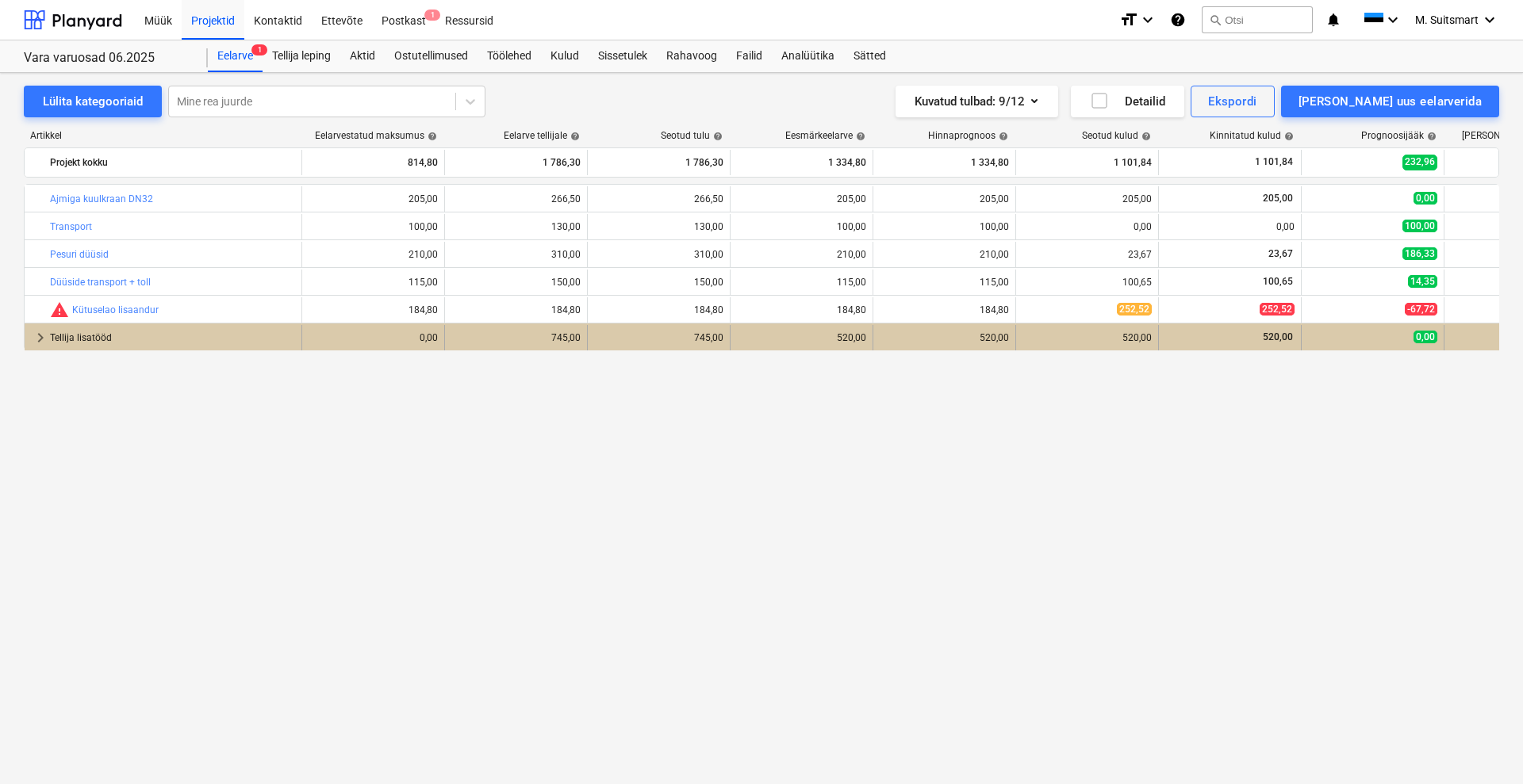
click at [42, 335] on span "keyboard_arrow_right" at bounding box center [41, 338] width 19 height 19
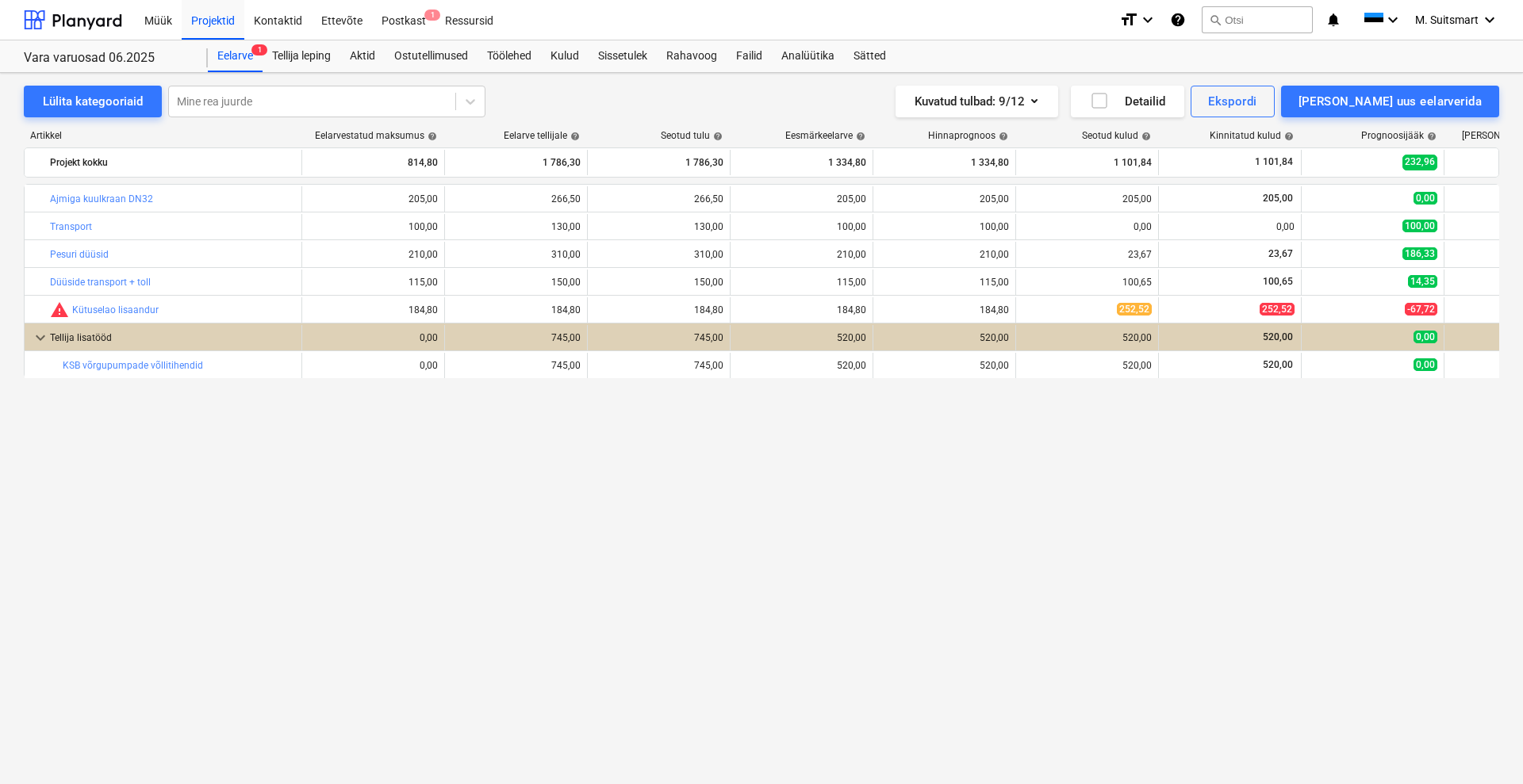
click at [728, 552] on div "bar_chart Ajmiga kuulkraan DN32 edit 205,00 edit 266,50 266,50 edit 205,00 edit…" at bounding box center [762, 451] width 1476 height 535
click at [692, 496] on div "bar_chart Ajmiga kuulkraan DN32 edit 205,00 edit 266,50 266,50 edit 205,00 edit…" at bounding box center [762, 451] width 1476 height 535
click at [807, 637] on div "bar_chart Ajmiga kuulkraan DN32 edit 205,00 edit 266,50 266,50 edit 205,00 edit…" at bounding box center [762, 451] width 1476 height 535
